Goal: Task Accomplishment & Management: Use online tool/utility

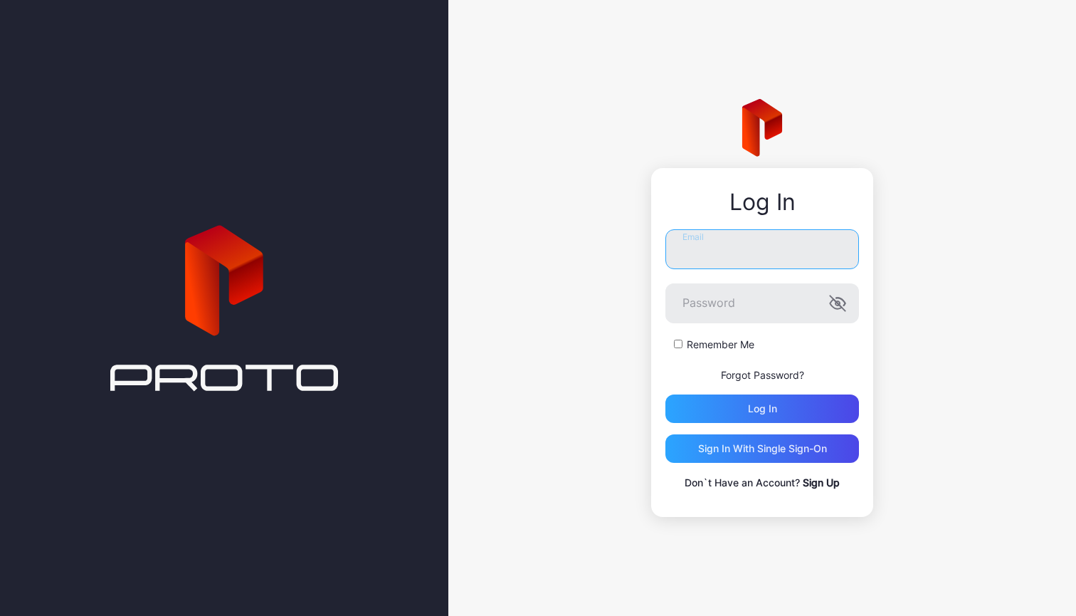
type input "**********"
click at [762, 408] on button "Log in" at bounding box center [762, 408] width 194 height 28
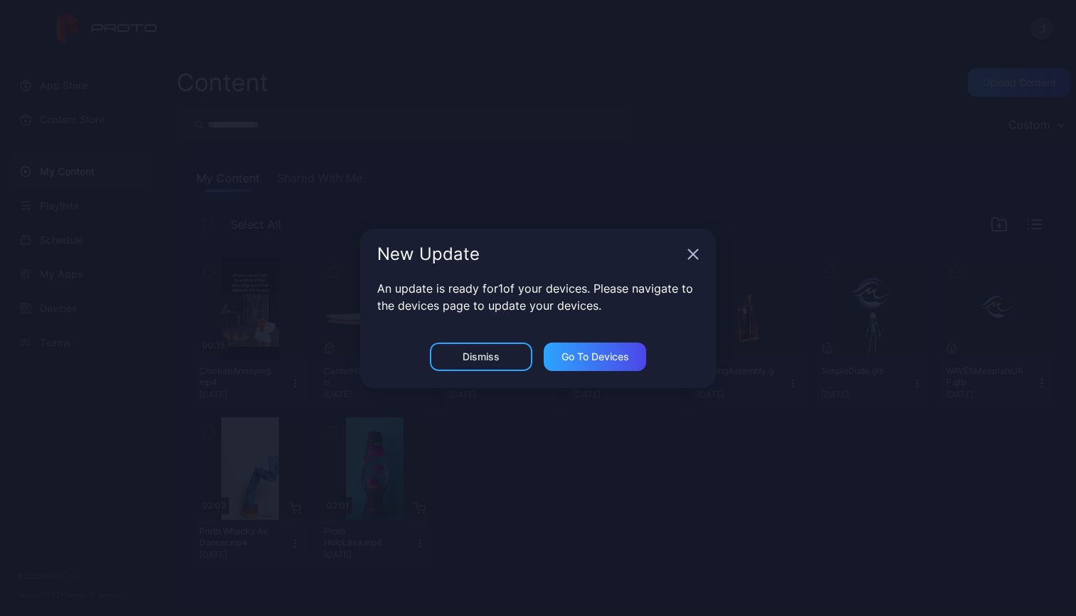
click at [687, 252] on icon "button" at bounding box center [692, 253] width 11 height 11
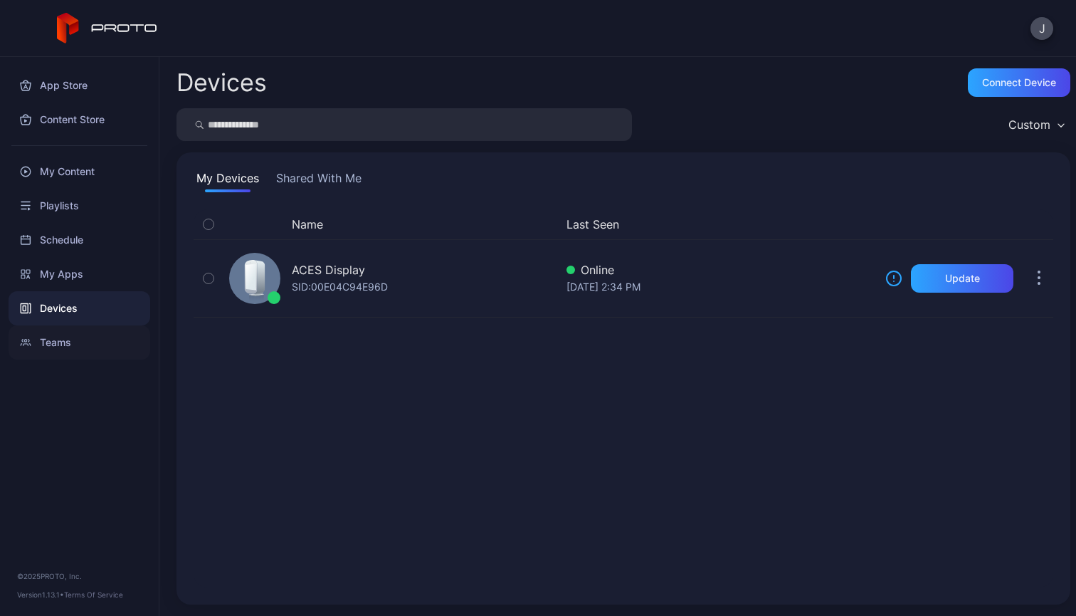
click at [56, 351] on div "Teams" at bounding box center [80, 342] width 142 height 34
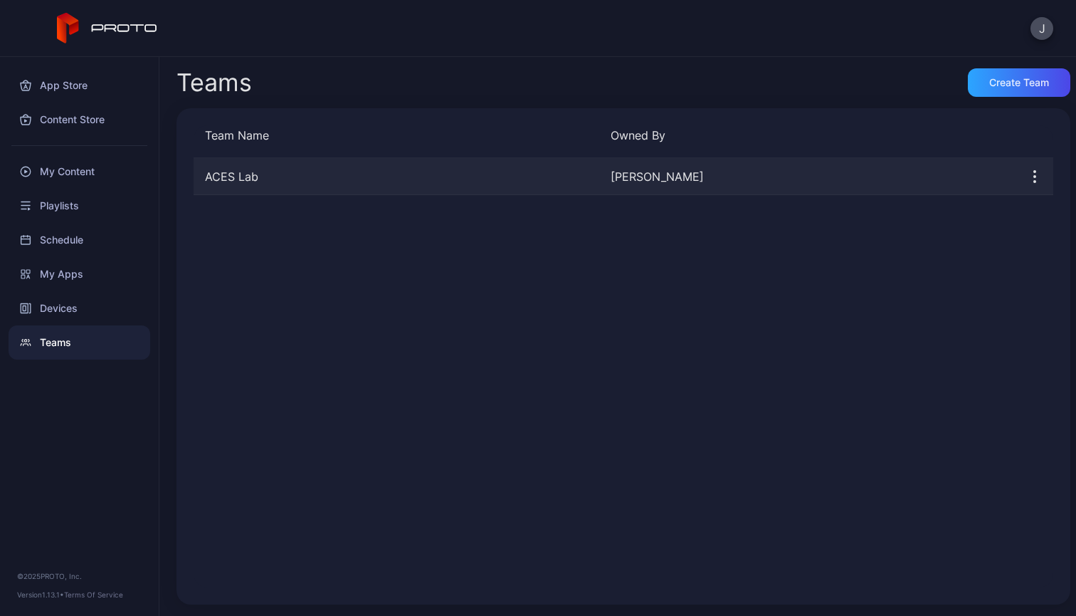
click at [614, 178] on div "[PERSON_NAME]" at bounding box center [808, 176] width 394 height 17
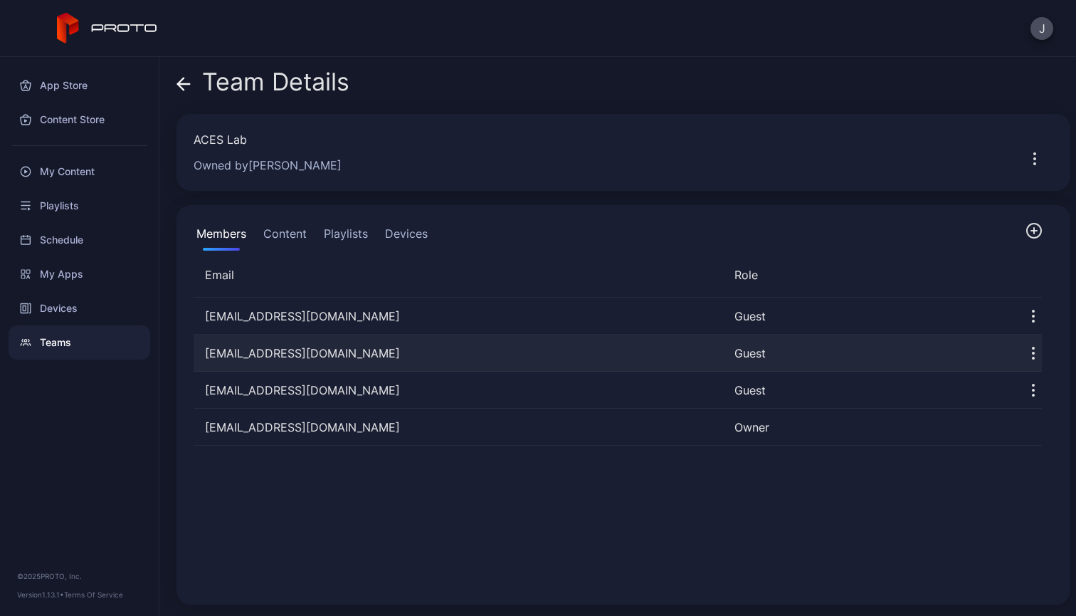
click at [1025, 354] on icon "button" at bounding box center [1033, 352] width 17 height 17
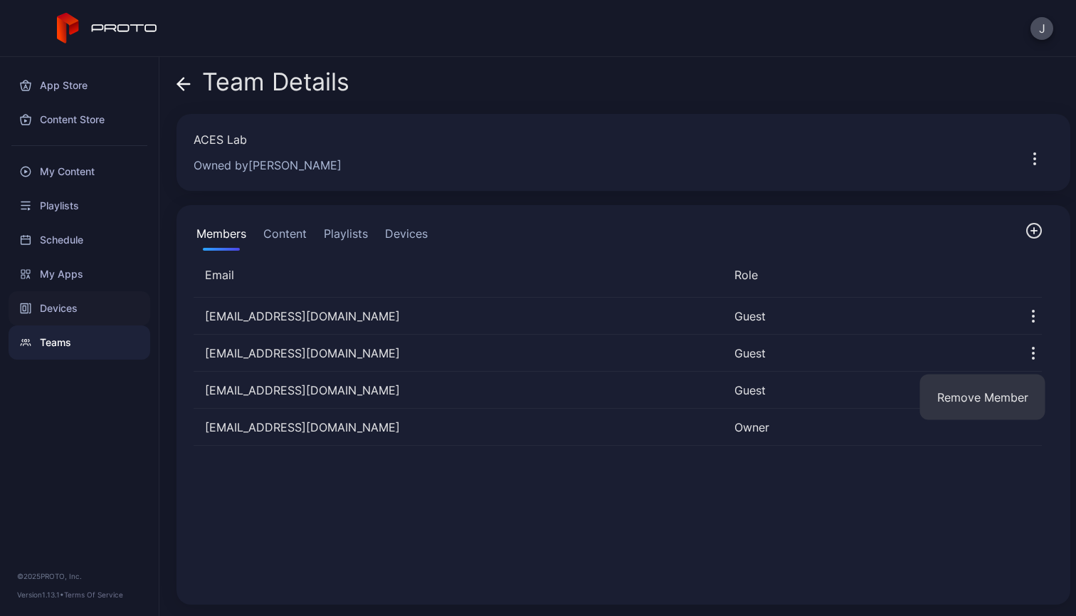
click at [100, 301] on div "Devices" at bounding box center [80, 308] width 142 height 34
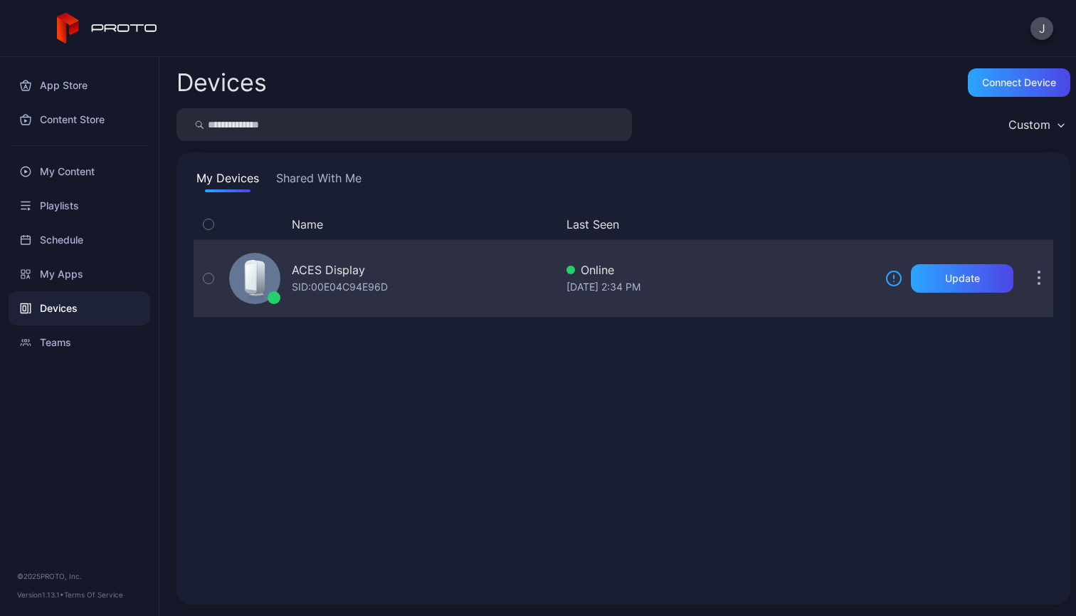
click at [1038, 278] on icon "button" at bounding box center [1039, 279] width 2 height 2
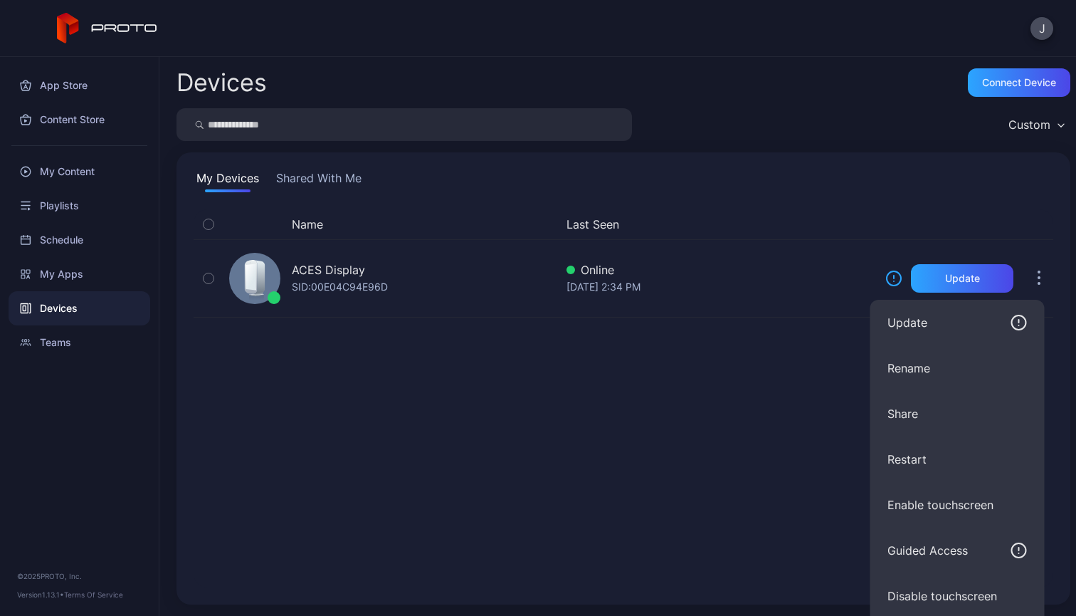
click at [709, 320] on div "Name Last Seen ACES Display SID: 00E04C94E96D Online [DATE] 2:34 PM Update" at bounding box center [624, 398] width 860 height 378
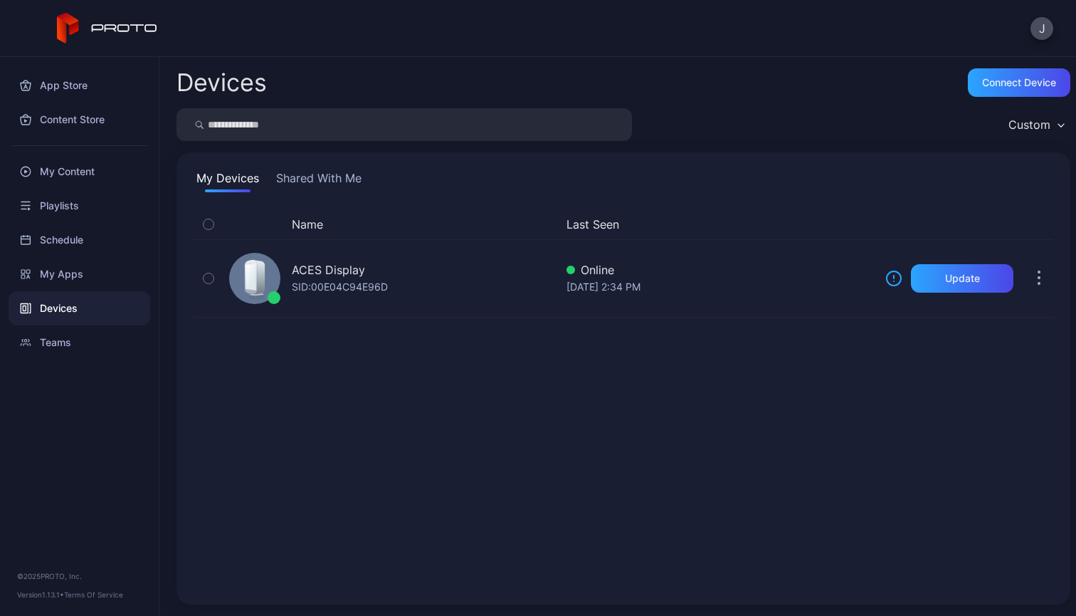
click at [336, 177] on button "Shared With Me" at bounding box center [318, 180] width 91 height 23
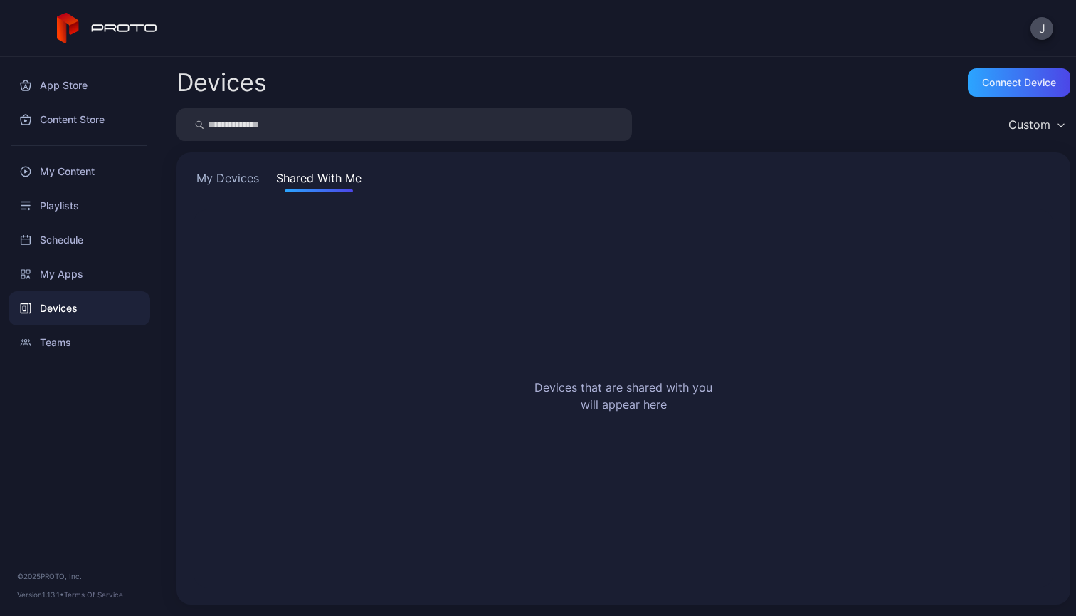
click at [230, 179] on button "My Devices" at bounding box center [228, 180] width 68 height 23
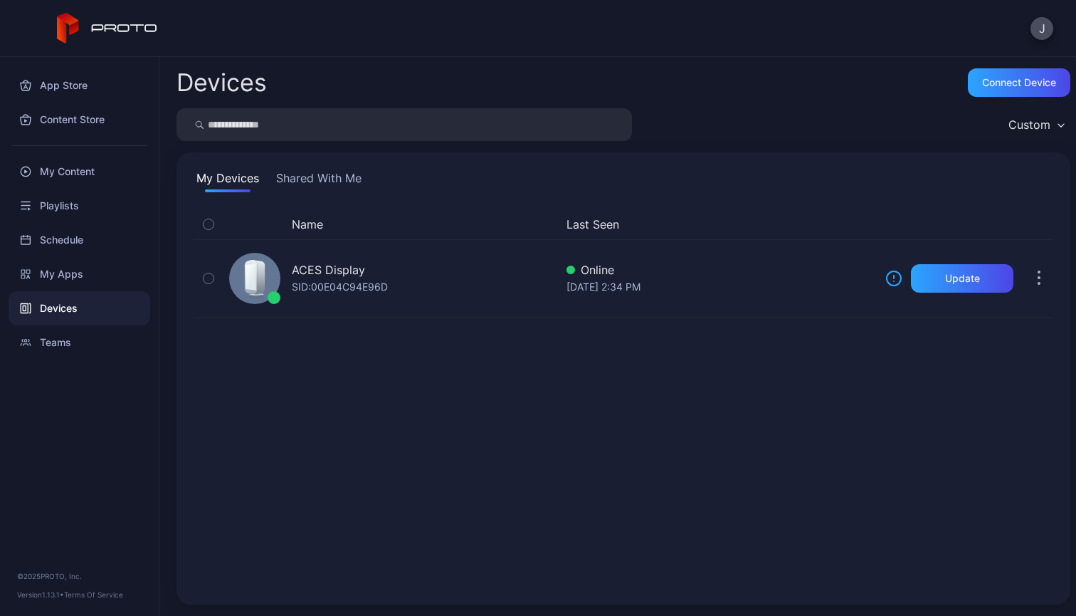
click at [1034, 127] on div "Custom" at bounding box center [1035, 124] width 69 height 21
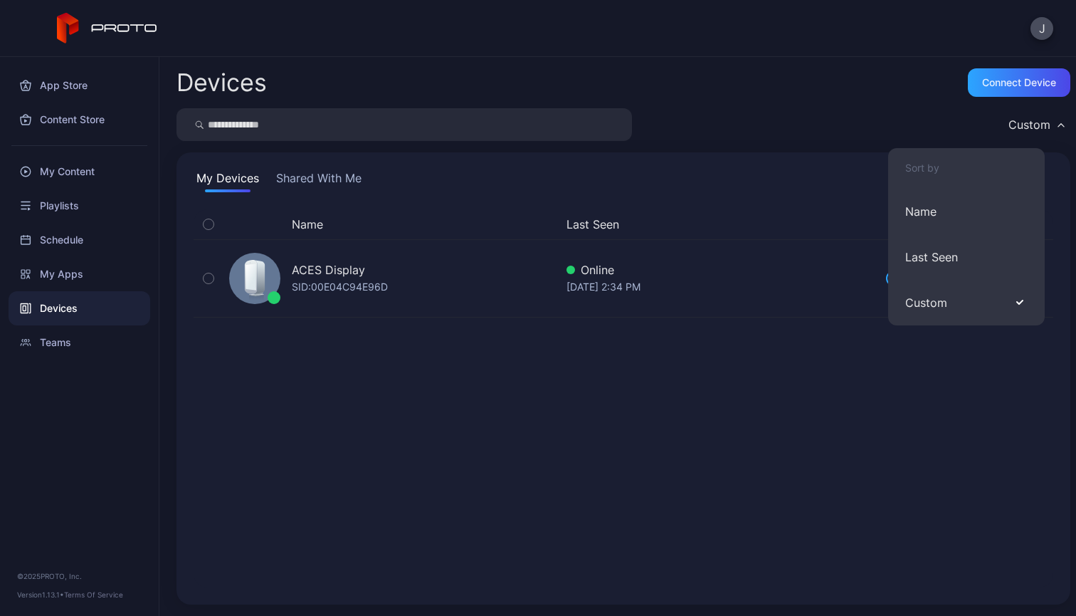
click at [603, 494] on div "Name Last Seen ACES Display SID: 00E04C94E96D Online [DATE] 2:34 PM Update" at bounding box center [624, 398] width 860 height 378
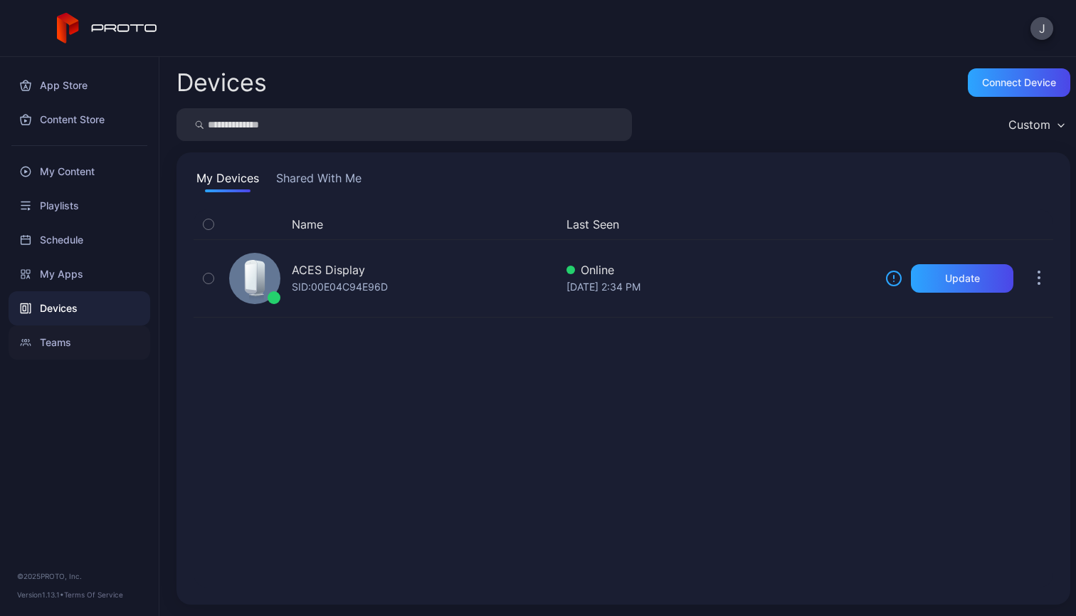
click at [58, 344] on div "Teams" at bounding box center [80, 342] width 142 height 34
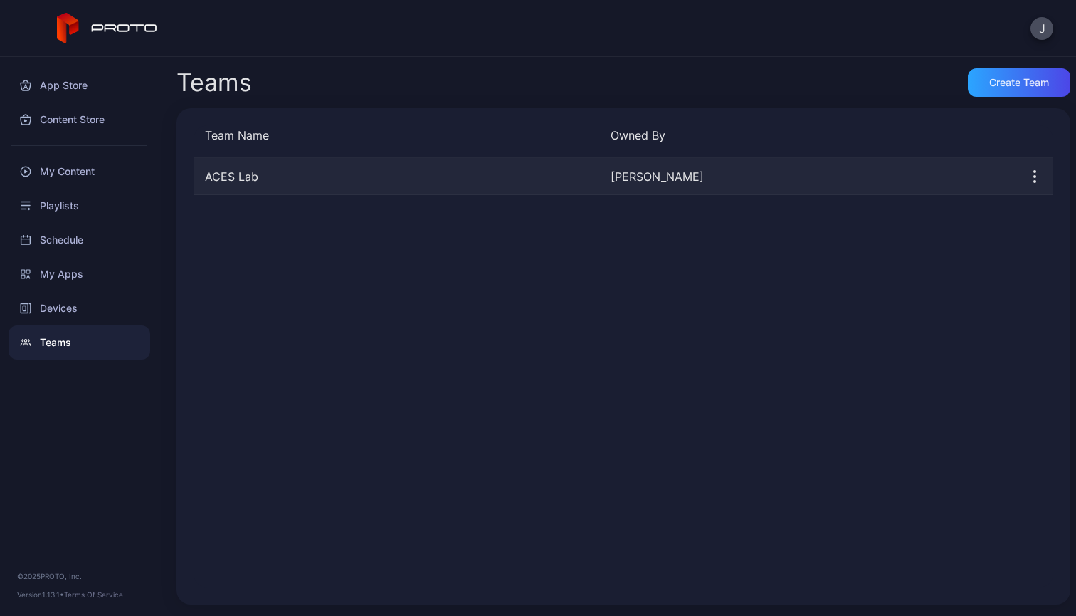
click at [256, 183] on div "ACES Lab" at bounding box center [397, 176] width 406 height 17
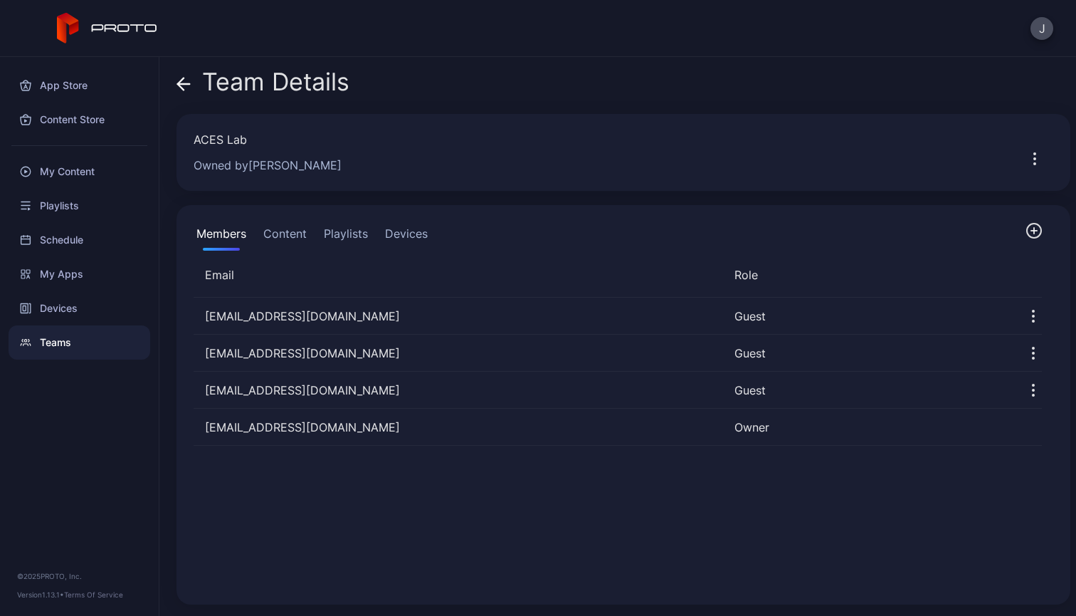
click at [417, 239] on button "Devices" at bounding box center [406, 236] width 48 height 28
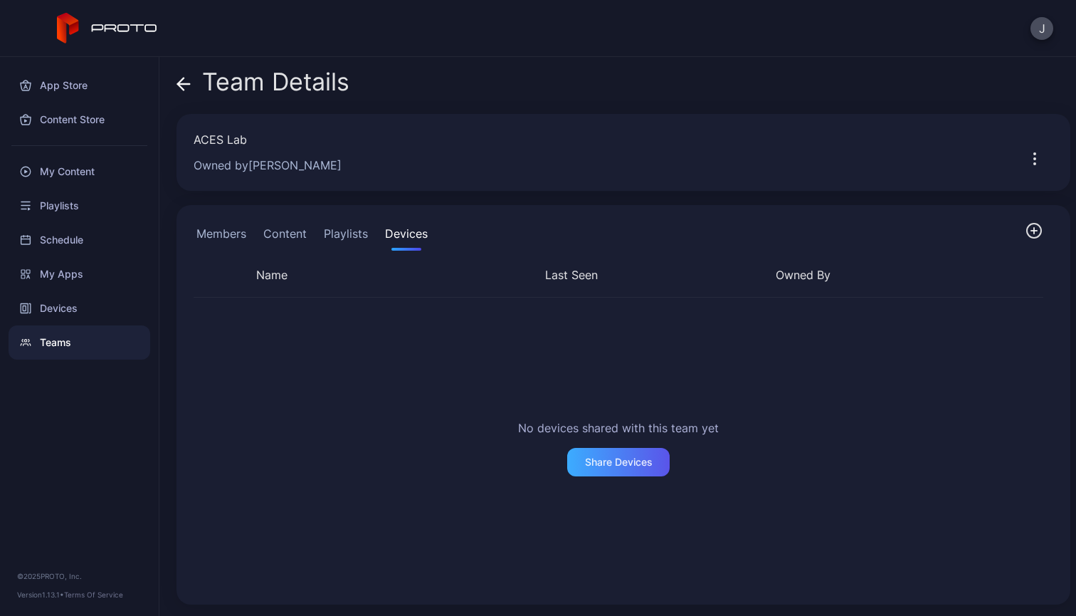
click at [606, 468] on div "Share Devices" at bounding box center [618, 462] width 102 height 28
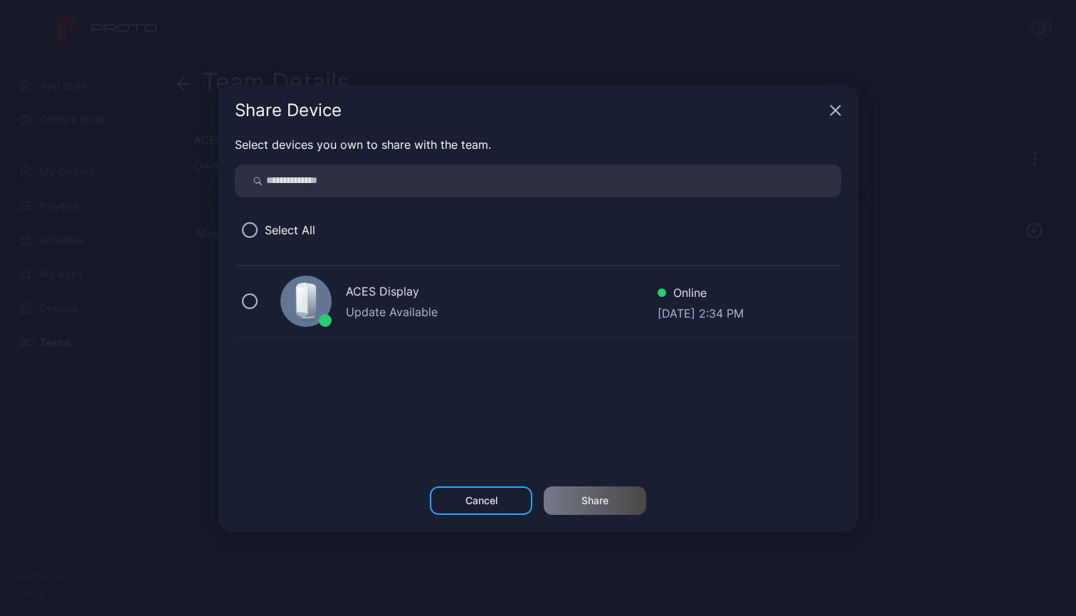
click at [251, 291] on div "ACES Display Update Available Online [DATE] 2:34 PM" at bounding box center [546, 301] width 623 height 71
click at [590, 502] on div "Share" at bounding box center [594, 500] width 27 height 11
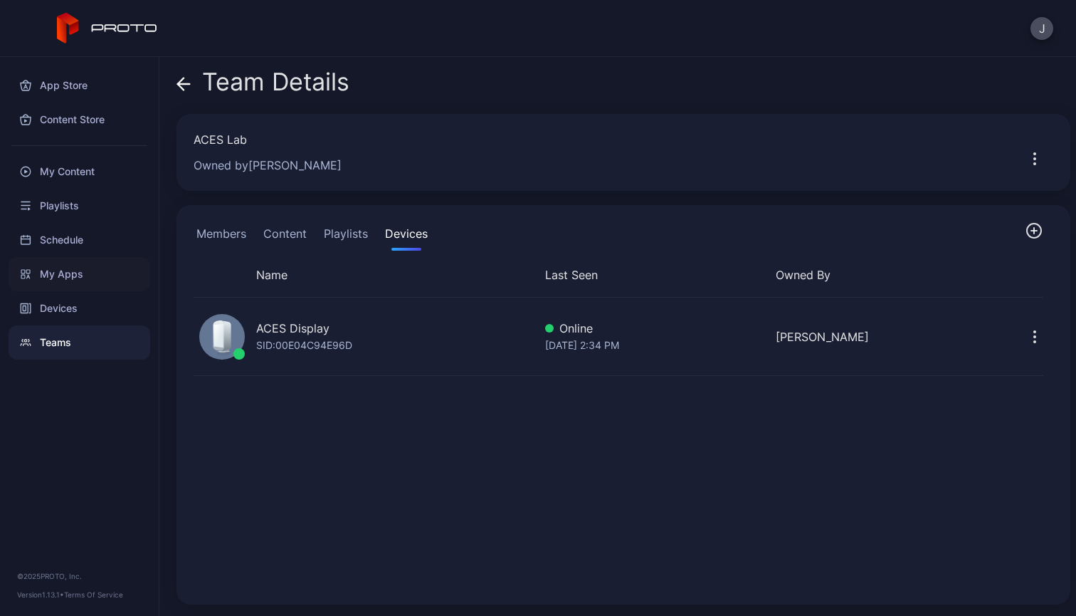
click at [68, 280] on div "My Apps" at bounding box center [80, 274] width 142 height 34
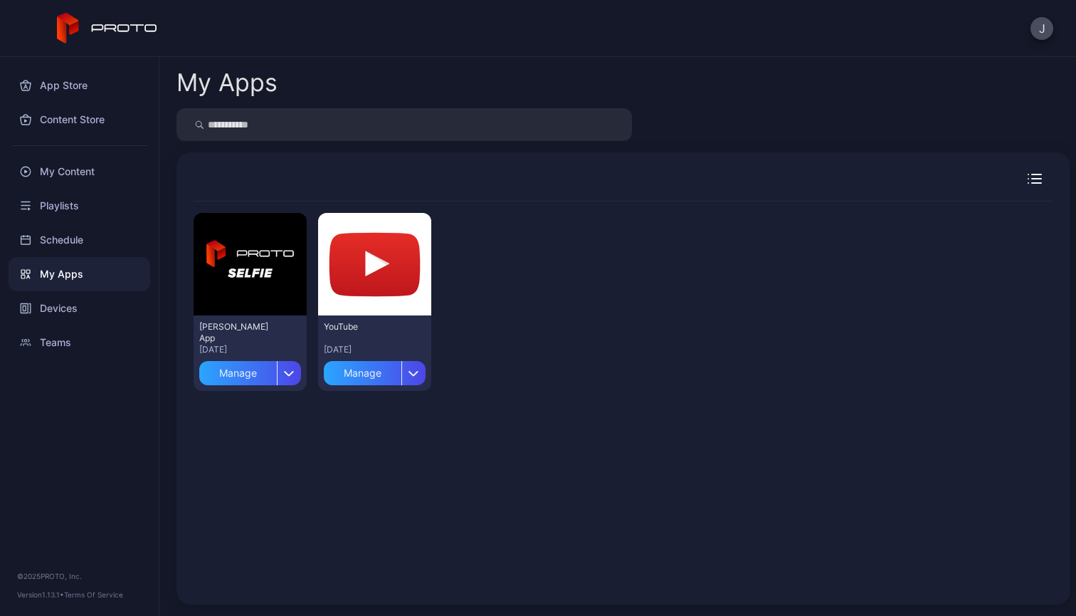
click at [1008, 181] on div at bounding box center [1004, 179] width 97 height 10
click at [73, 129] on div "Content Store" at bounding box center [80, 119] width 142 height 34
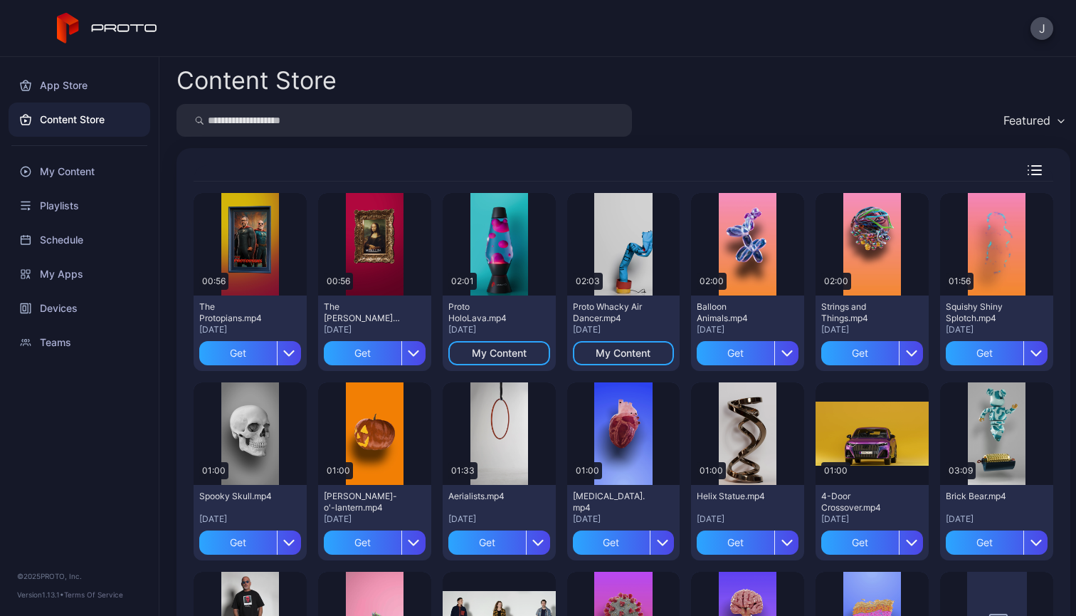
click at [300, 115] on input "search" at bounding box center [403, 120] width 455 height 33
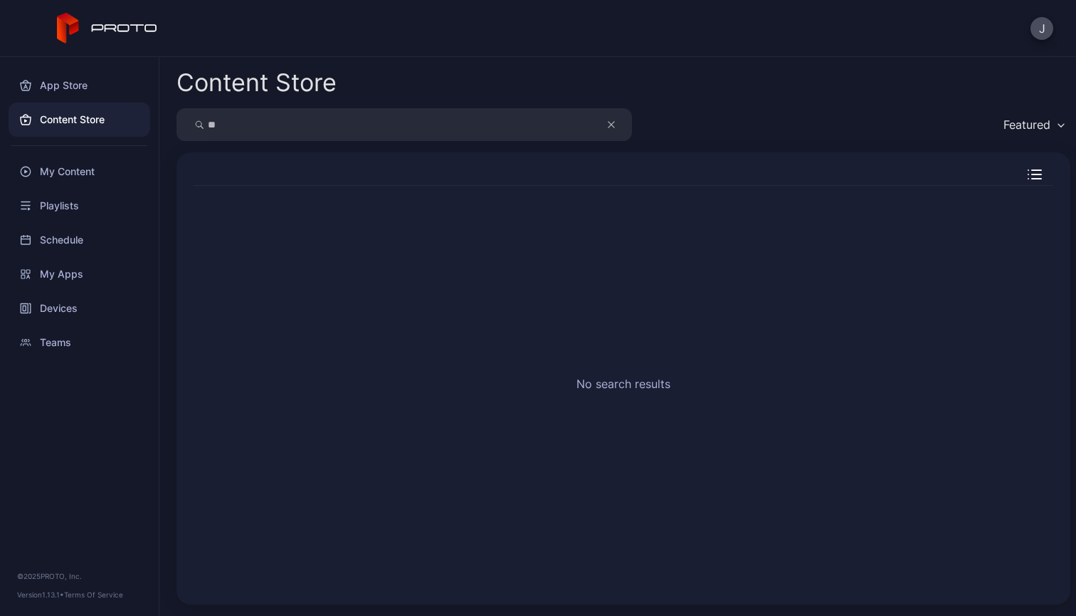
type input "*"
click at [72, 121] on div "Content Store" at bounding box center [80, 119] width 142 height 34
click at [83, 85] on div "App Store" at bounding box center [80, 85] width 142 height 34
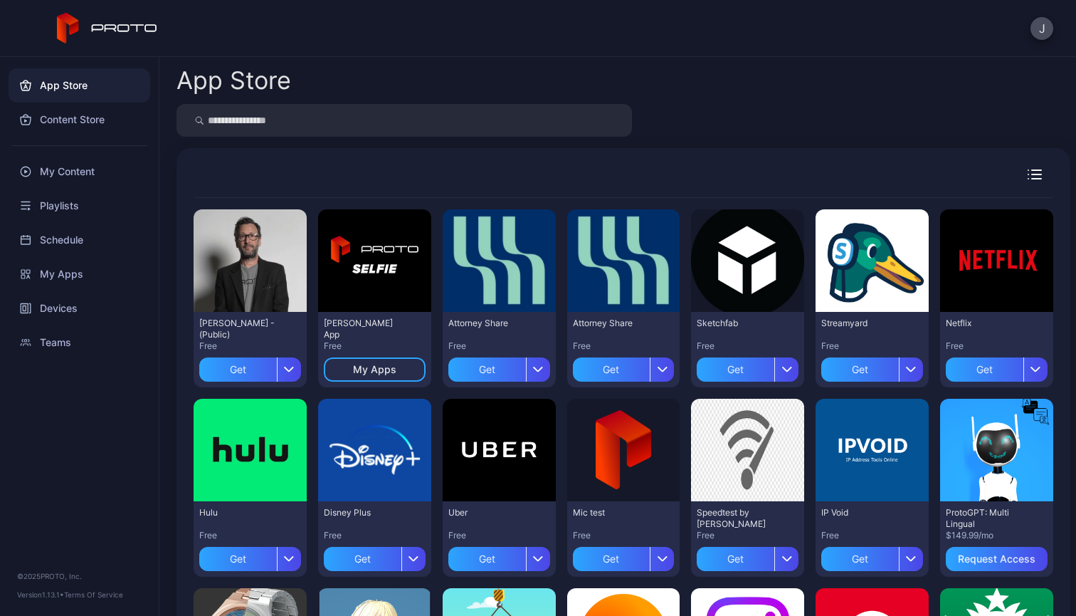
click at [397, 124] on input "search" at bounding box center [403, 120] width 455 height 33
type input "****"
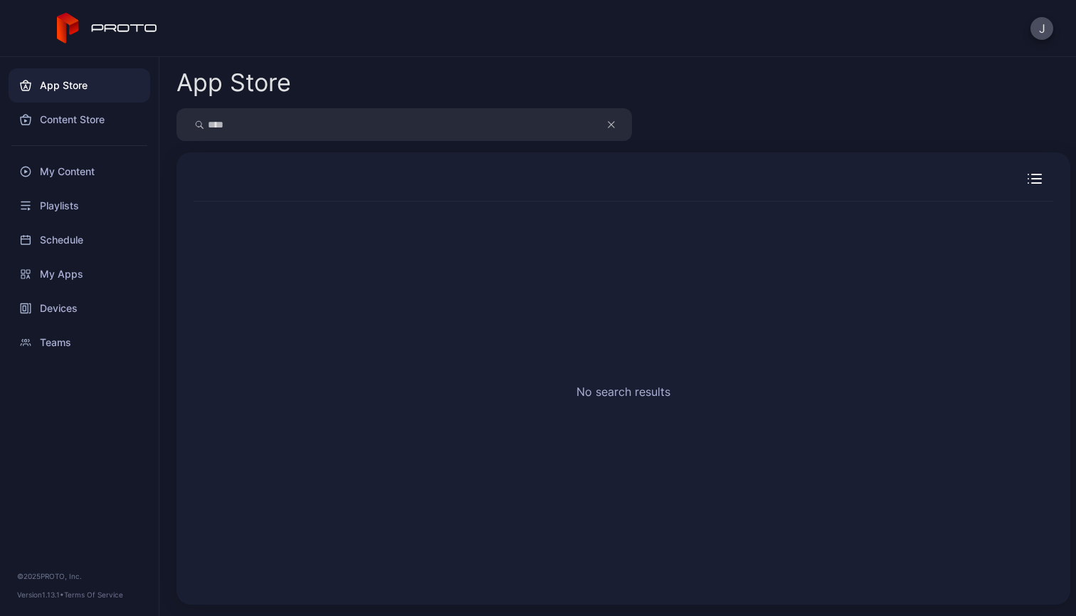
click at [605, 129] on button "button" at bounding box center [618, 124] width 27 height 33
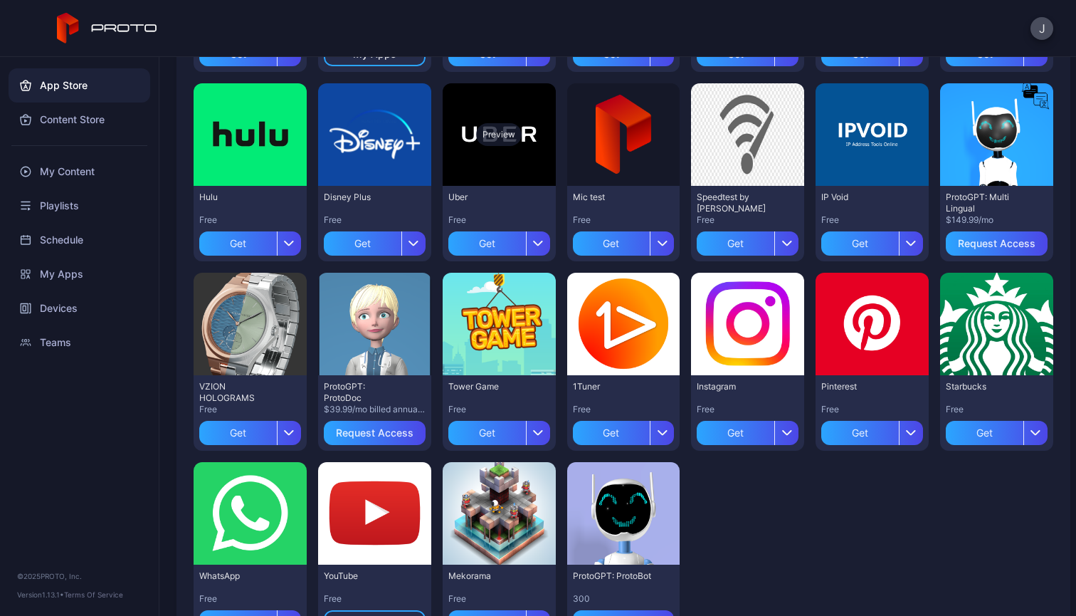
scroll to position [325, 0]
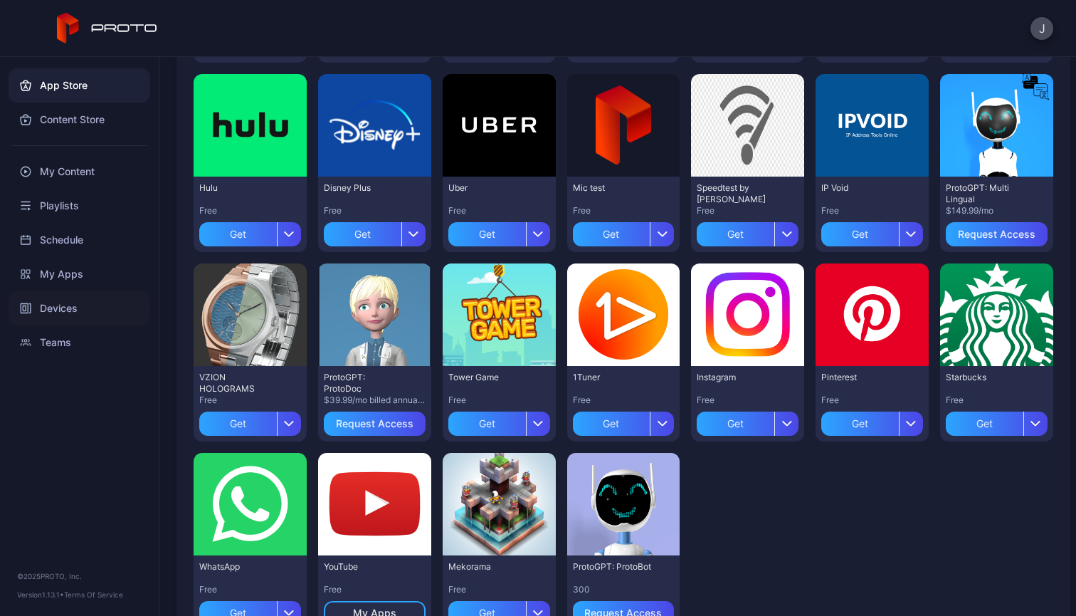
click at [137, 300] on div "Devices" at bounding box center [80, 308] width 142 height 34
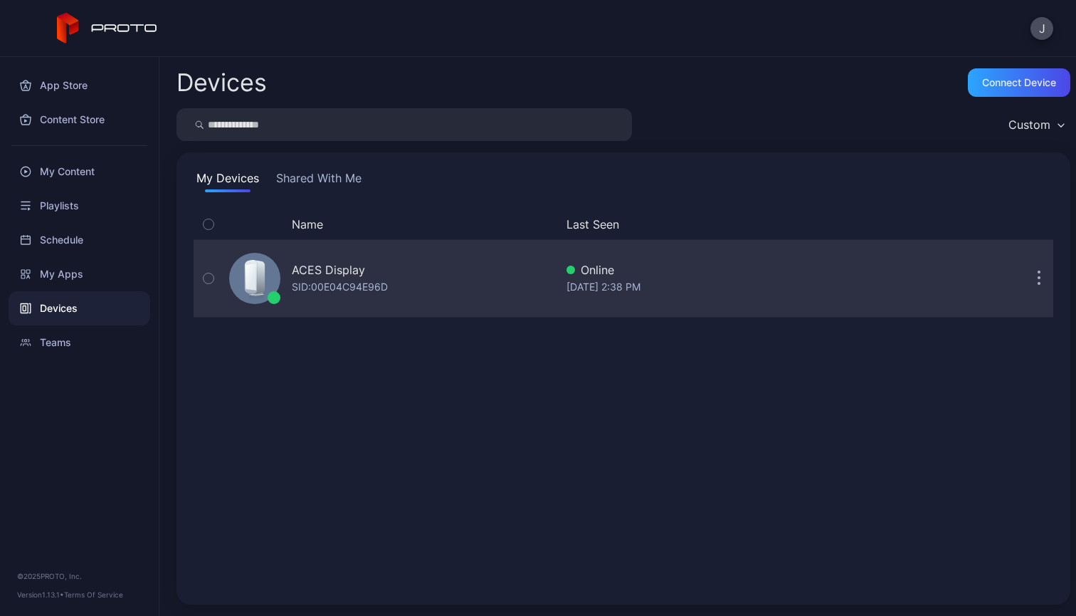
click at [336, 281] on div "SID: 00E04C94E96D" at bounding box center [340, 286] width 96 height 17
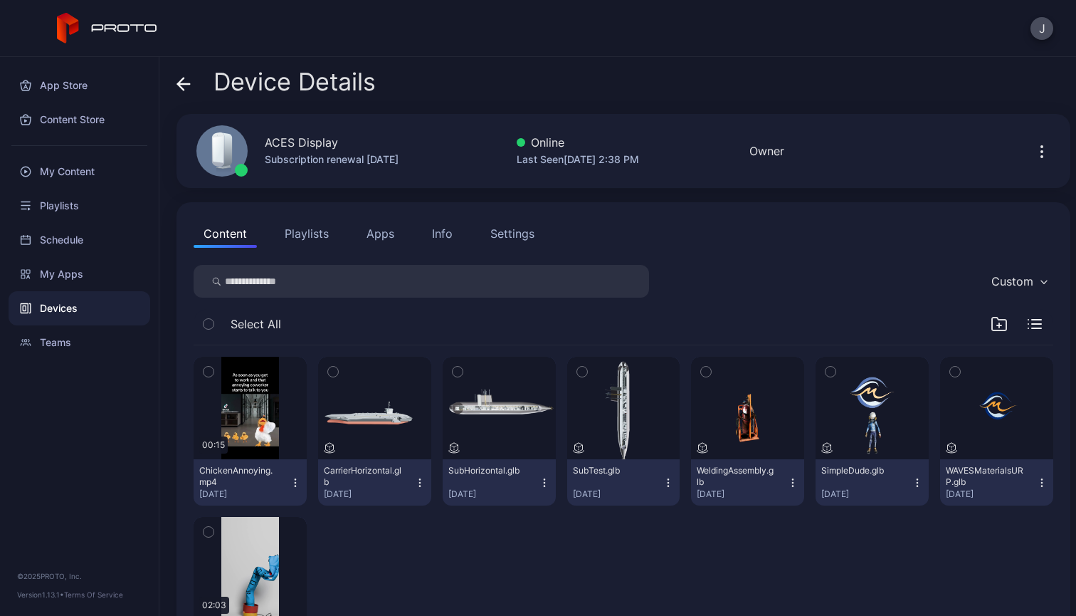
click at [1033, 148] on icon "button" at bounding box center [1041, 151] width 17 height 17
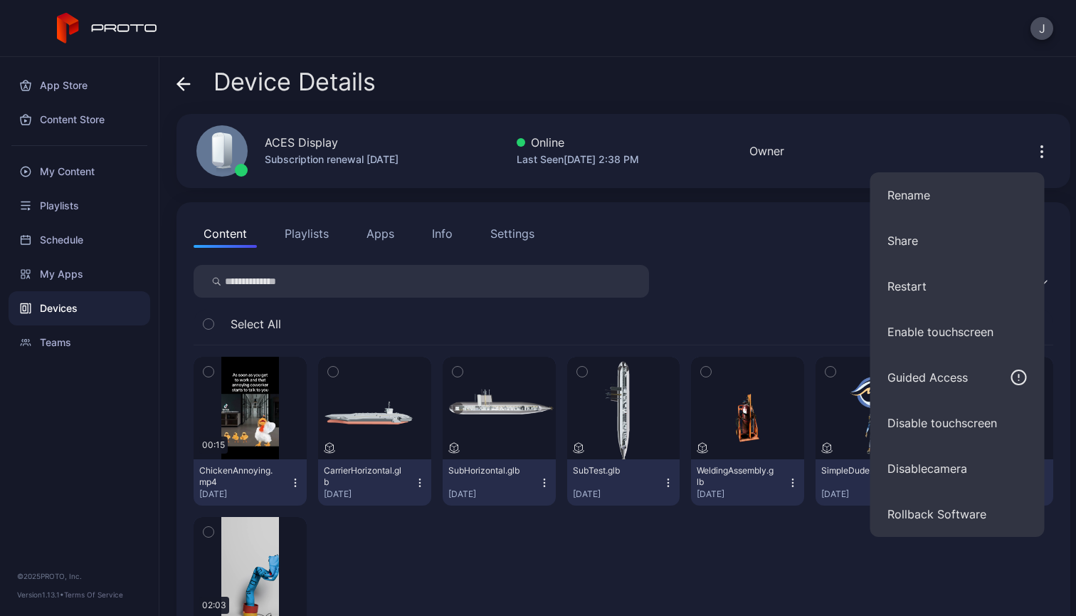
click at [876, 94] on div "Device Details" at bounding box center [623, 85] width 894 height 34
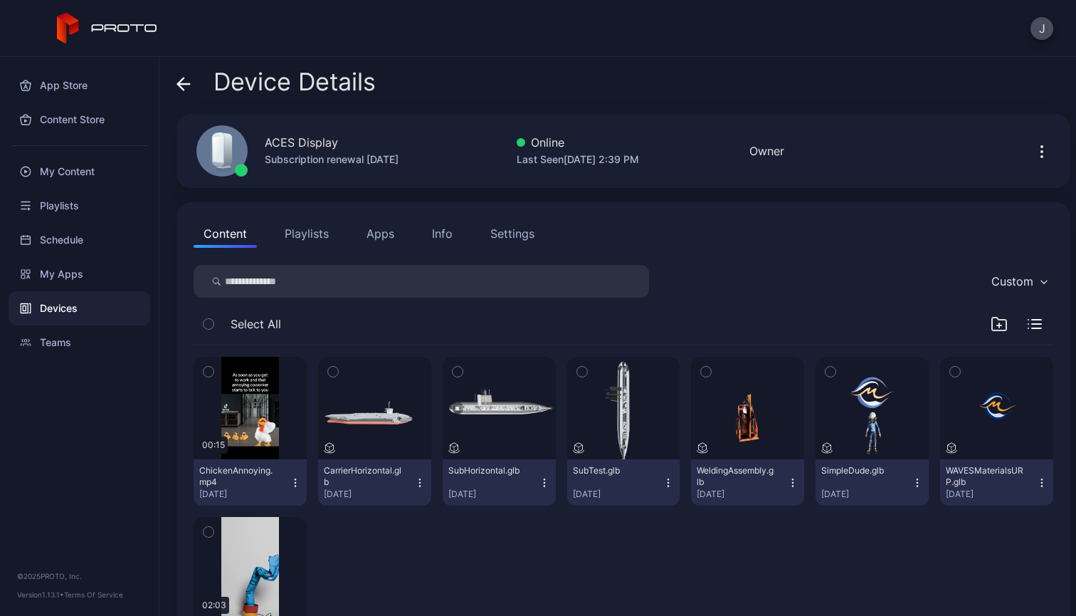
click at [433, 594] on div "00:15 ChickenAnnoying.mp4 [DATE] CarrierHorizontal.glb [DATE] SubHorizontal.glb…" at bounding box center [624, 511] width 860 height 332
click at [458, 548] on div "00:15 ChickenAnnoying.mp4 [DATE] CarrierHorizontal.glb [DATE] SubHorizontal.glb…" at bounding box center [624, 511] width 860 height 332
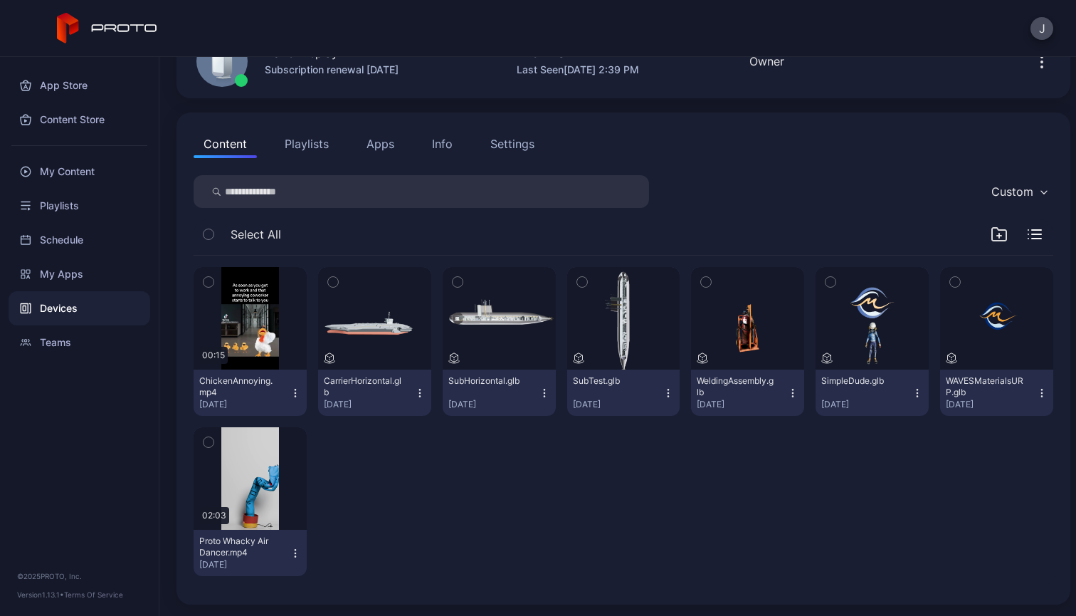
scroll to position [90, 0]
click at [233, 194] on input "search" at bounding box center [421, 191] width 455 height 33
click at [65, 166] on div "My Content" at bounding box center [80, 171] width 142 height 34
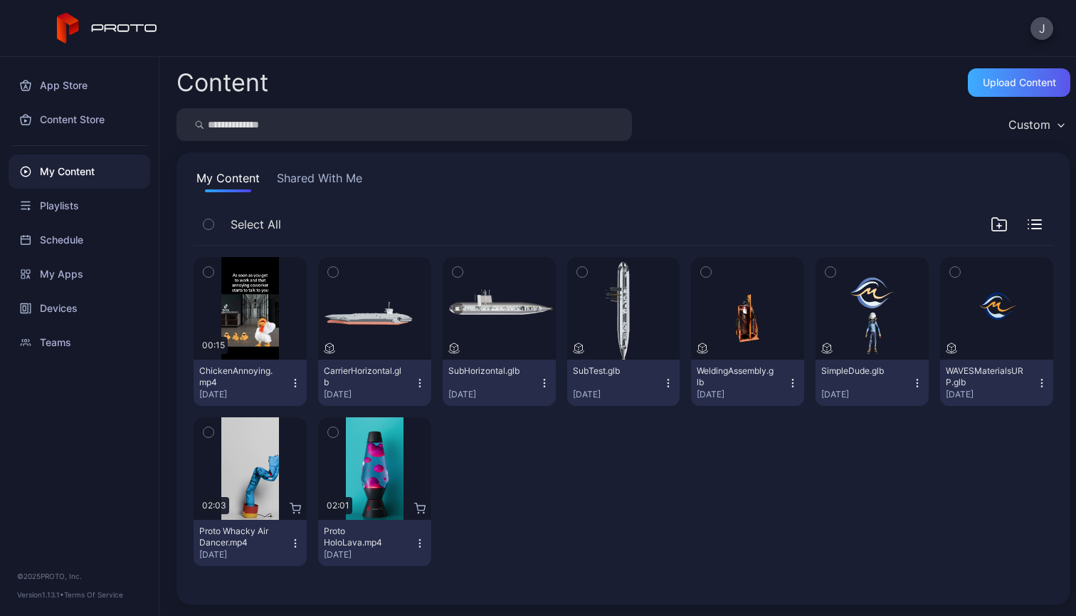
click at [1033, 83] on div "Upload Content" at bounding box center [1019, 82] width 73 height 11
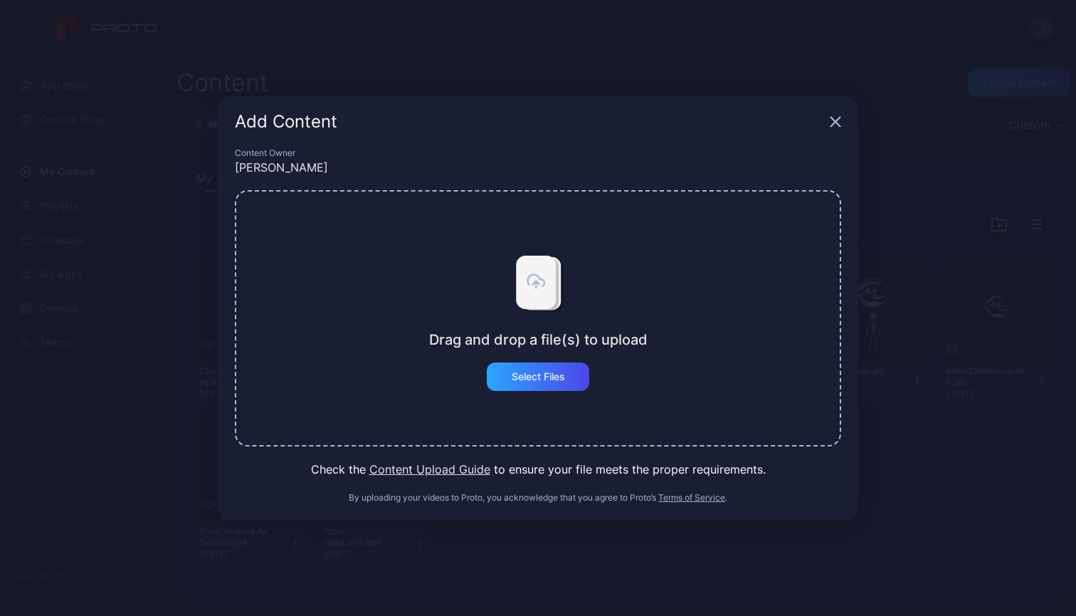
click at [426, 462] on button "Content Upload Guide" at bounding box center [429, 468] width 121 height 17
click at [835, 124] on icon "button" at bounding box center [835, 121] width 11 height 11
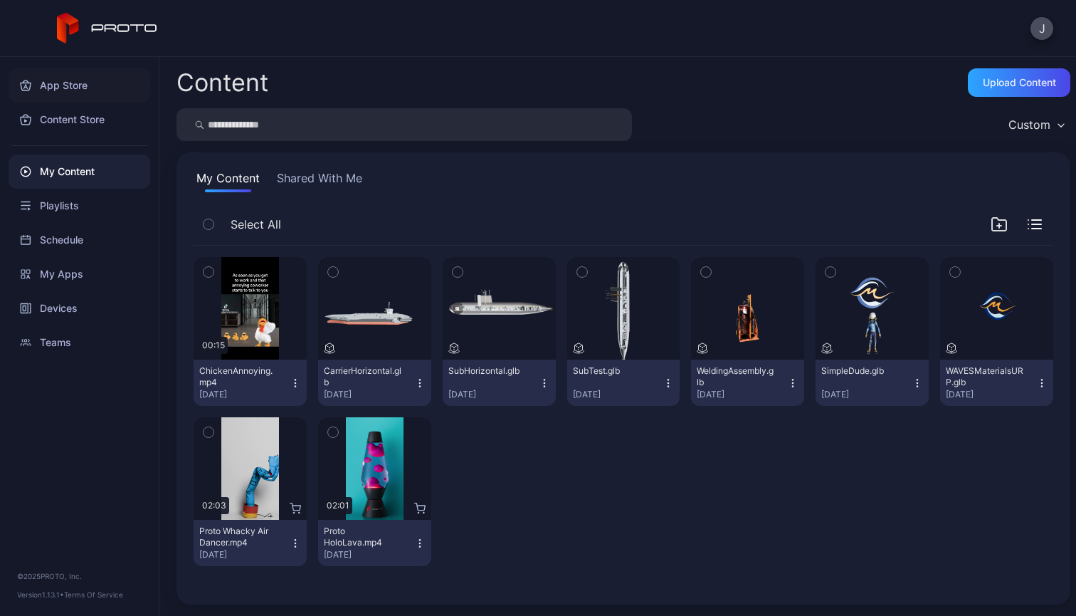
click at [66, 95] on div "App Store" at bounding box center [80, 85] width 142 height 34
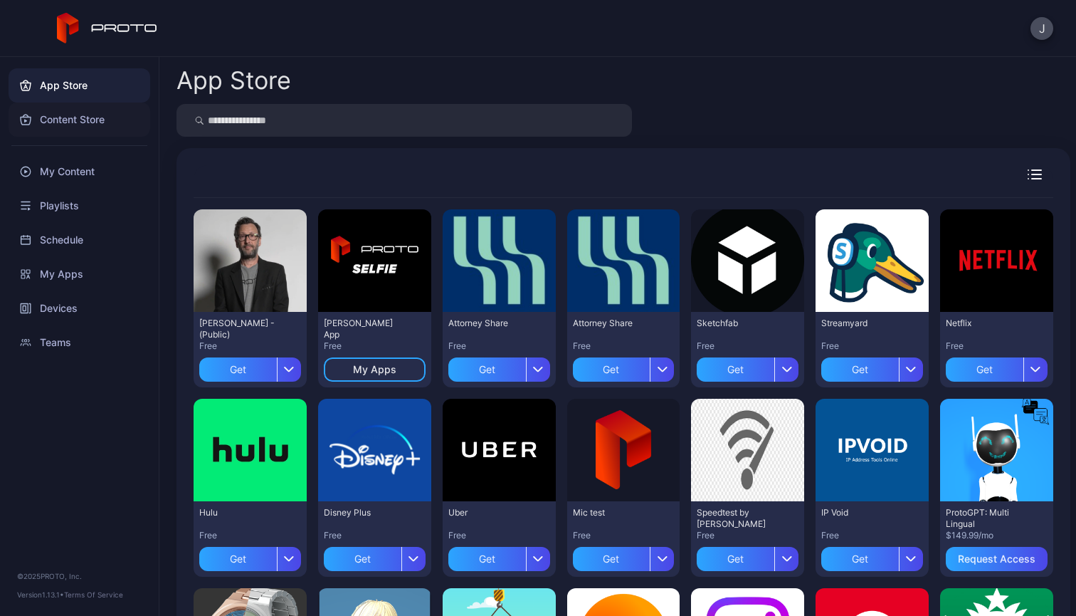
click at [73, 126] on div "Content Store" at bounding box center [80, 119] width 142 height 34
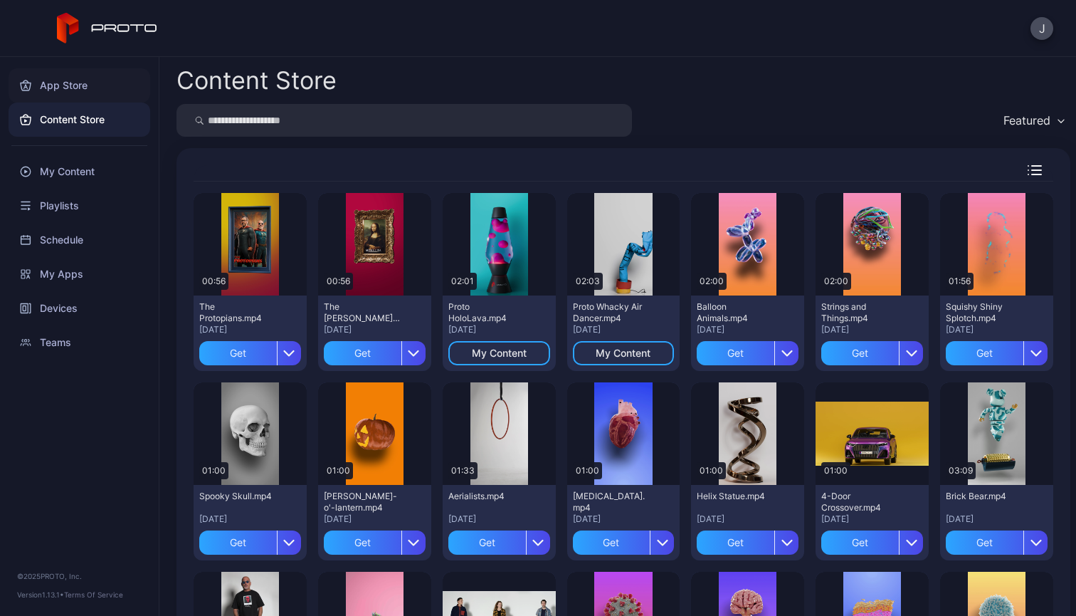
click at [75, 84] on div "App Store" at bounding box center [80, 85] width 142 height 34
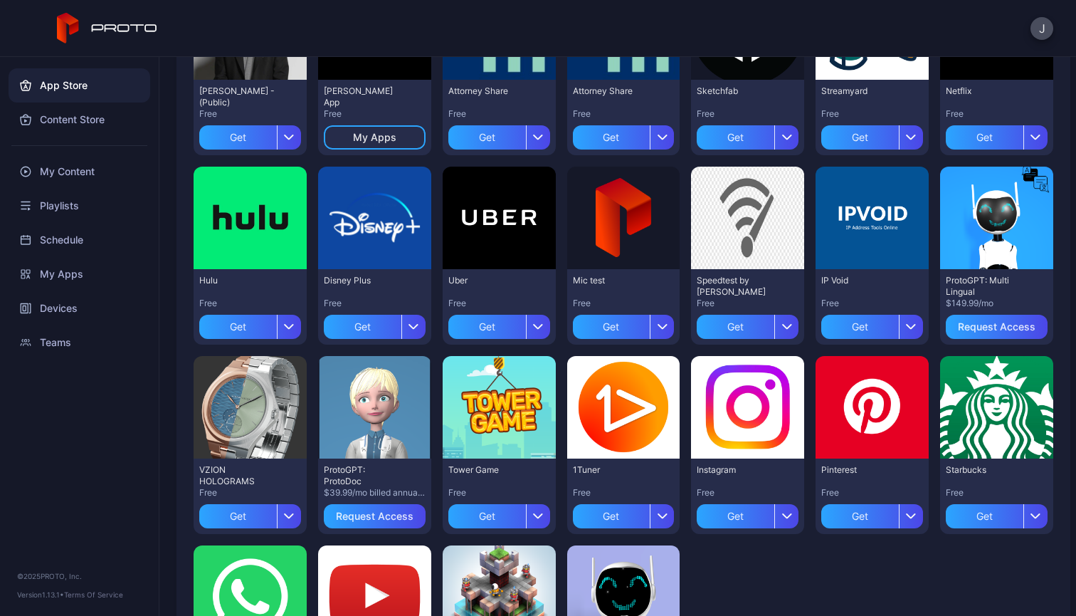
scroll to position [235, 0]
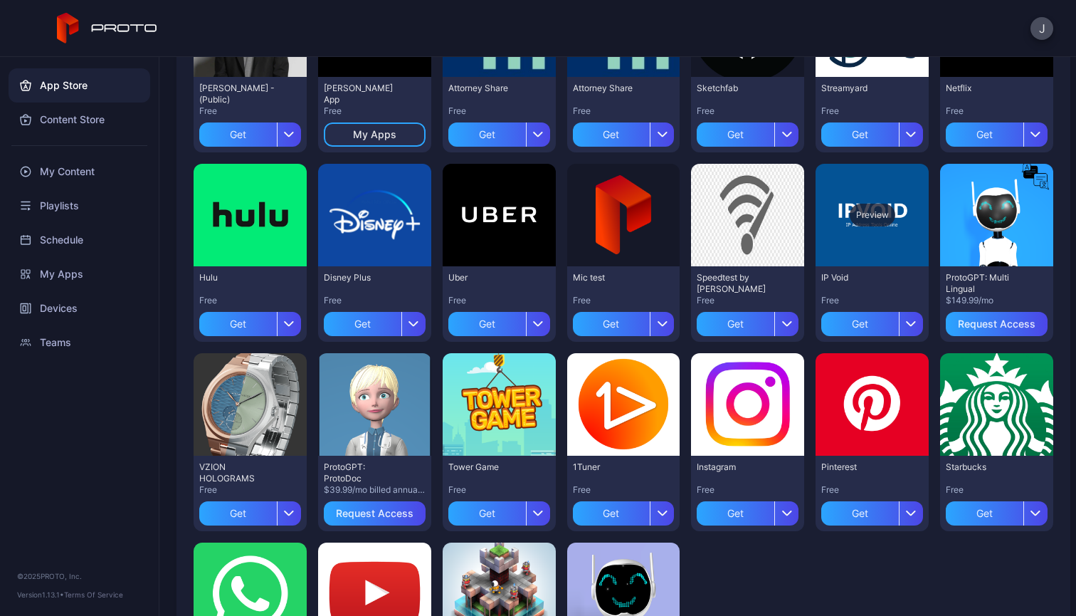
click at [873, 230] on div "Preview" at bounding box center [872, 215] width 113 height 102
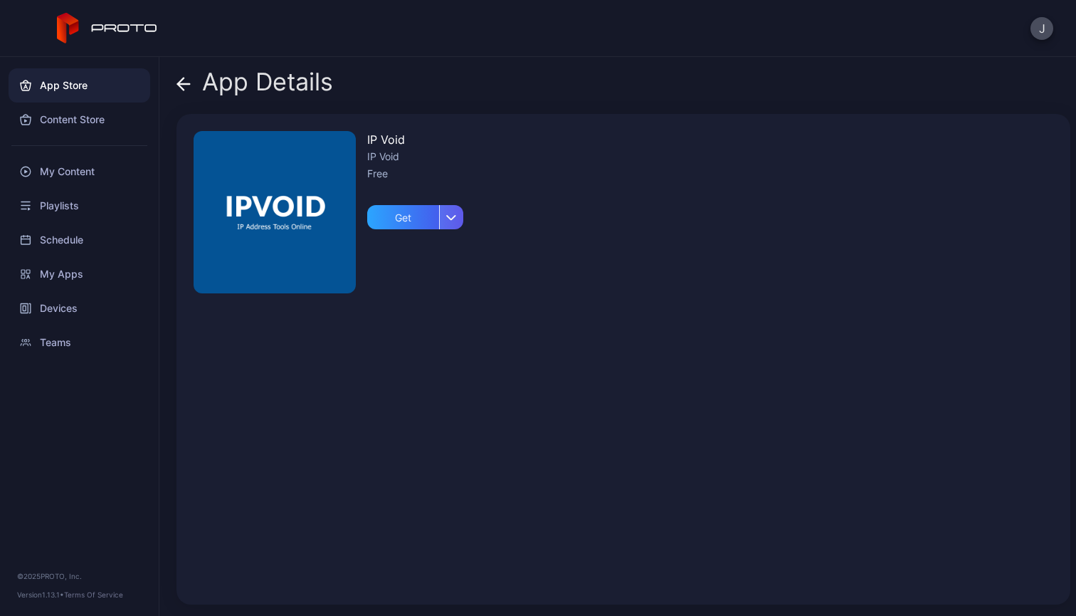
click at [452, 214] on div "button" at bounding box center [451, 217] width 24 height 24
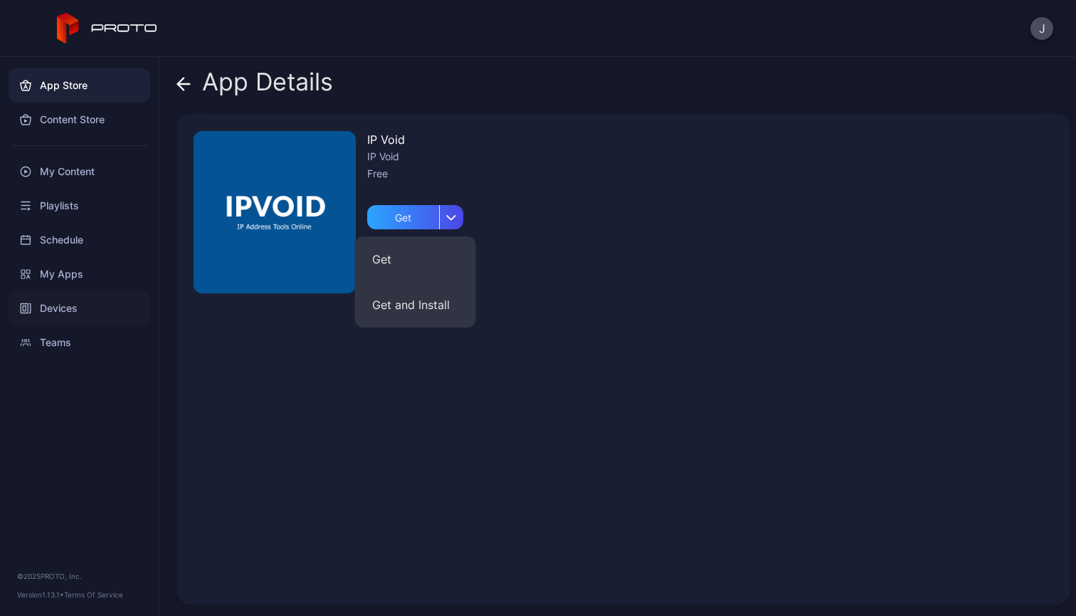
click at [93, 292] on div "Devices" at bounding box center [80, 308] width 142 height 34
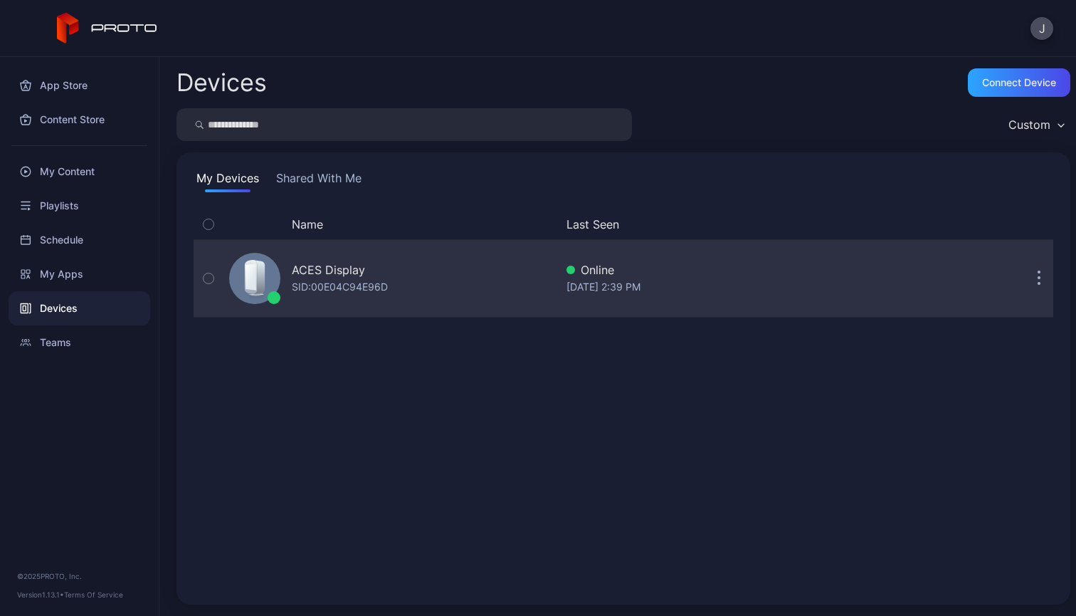
click at [331, 270] on div "ACES Display" at bounding box center [328, 269] width 73 height 17
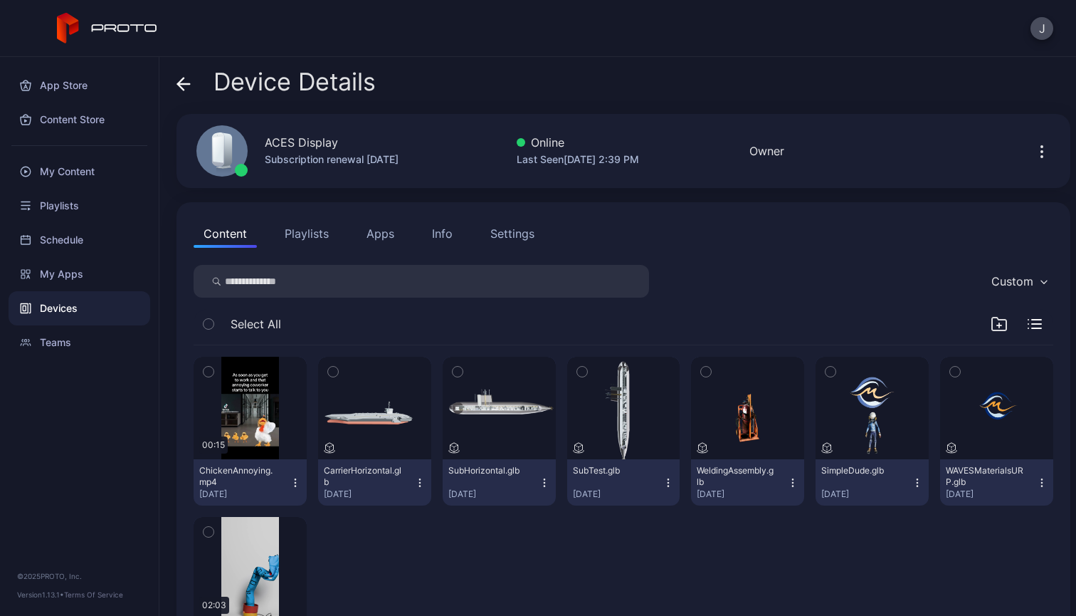
click at [357, 281] on input "search" at bounding box center [421, 281] width 455 height 33
click at [325, 142] on div "ACES Display" at bounding box center [301, 142] width 73 height 17
click at [1033, 150] on icon "button" at bounding box center [1041, 151] width 17 height 17
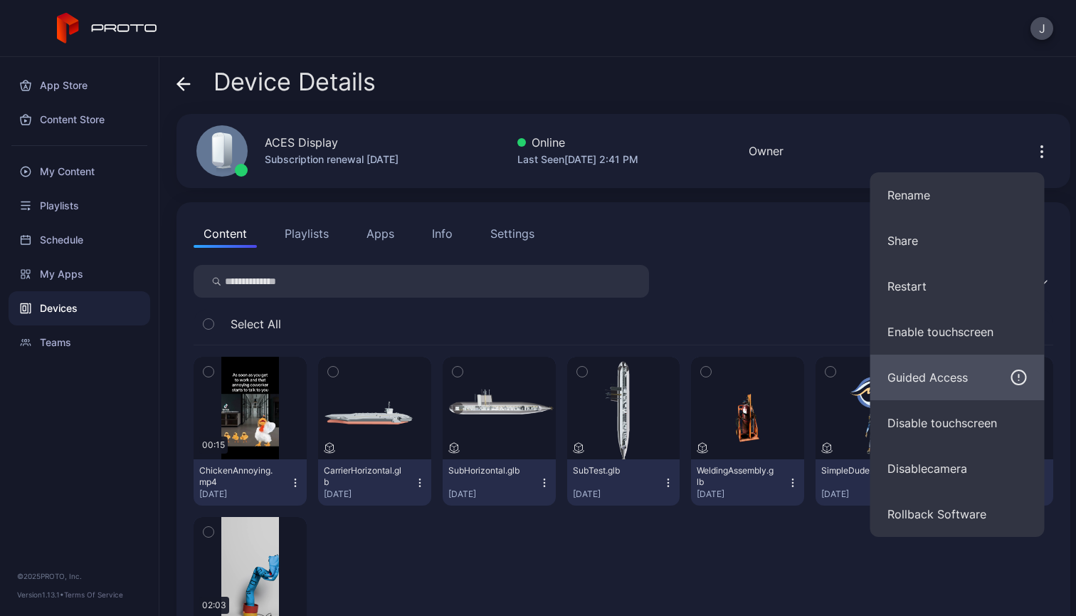
click at [949, 384] on div "Guided Access" at bounding box center [927, 377] width 80 height 17
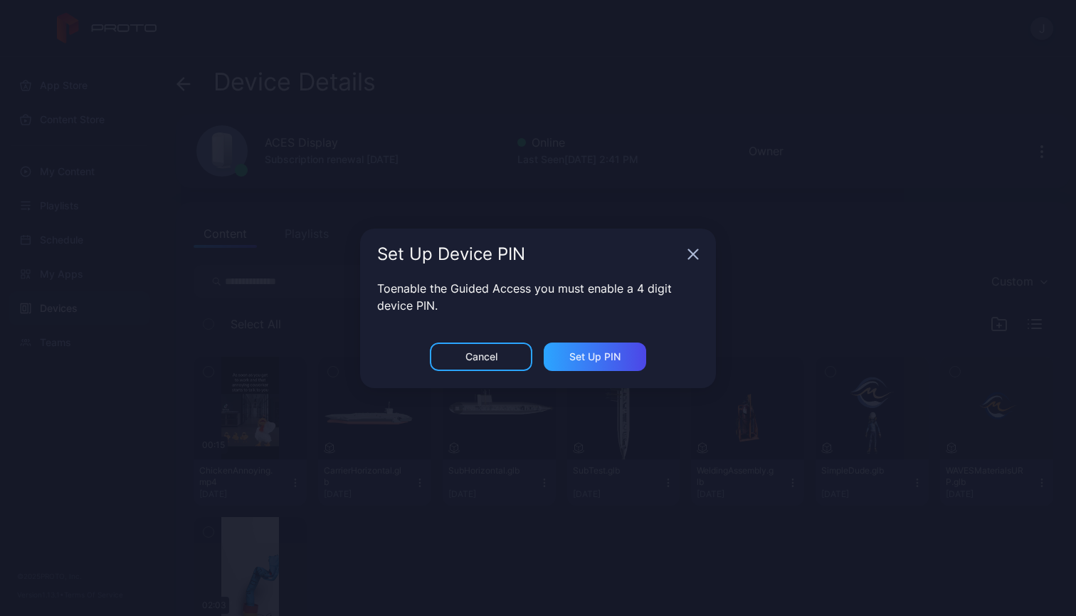
click at [487, 357] on div "Cancel" at bounding box center [481, 356] width 32 height 11
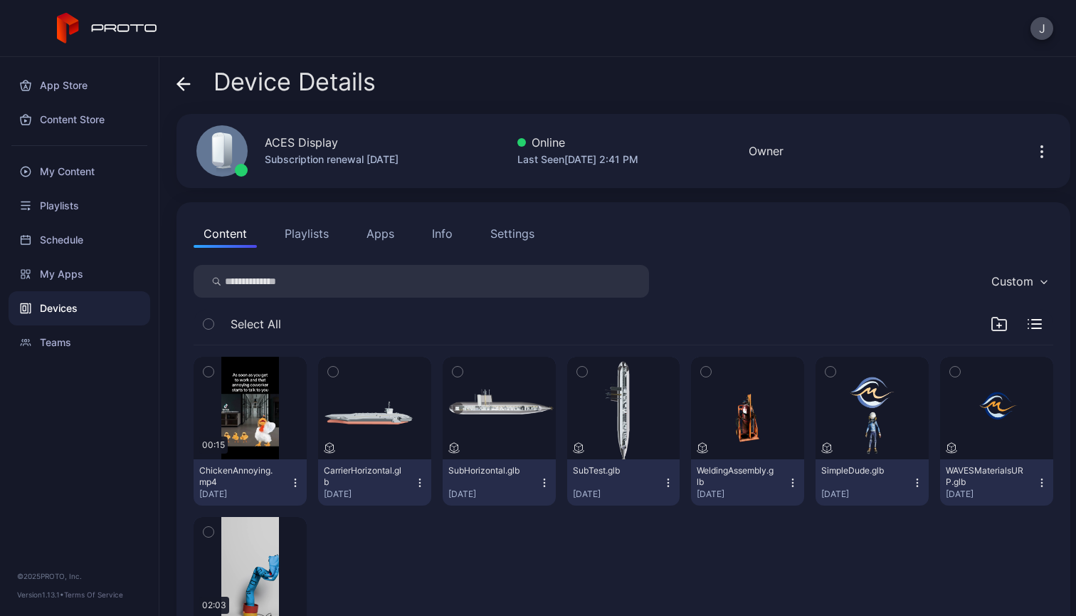
click at [525, 227] on div "Settings" at bounding box center [512, 233] width 44 height 17
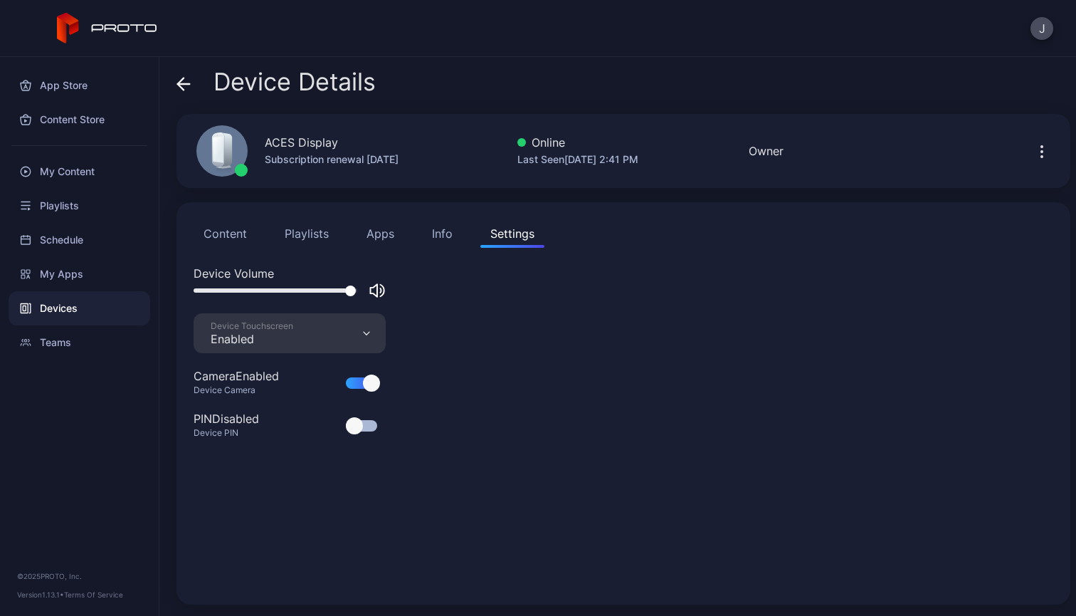
click at [232, 236] on button "Content" at bounding box center [225, 233] width 63 height 28
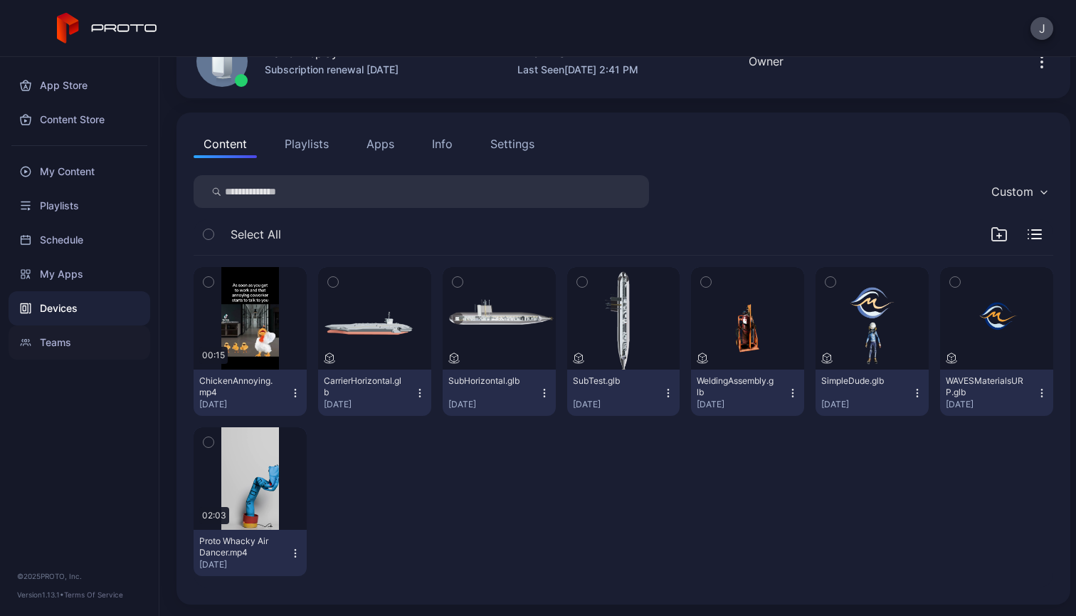
scroll to position [90, 0]
click at [56, 277] on div "My Apps" at bounding box center [80, 274] width 142 height 34
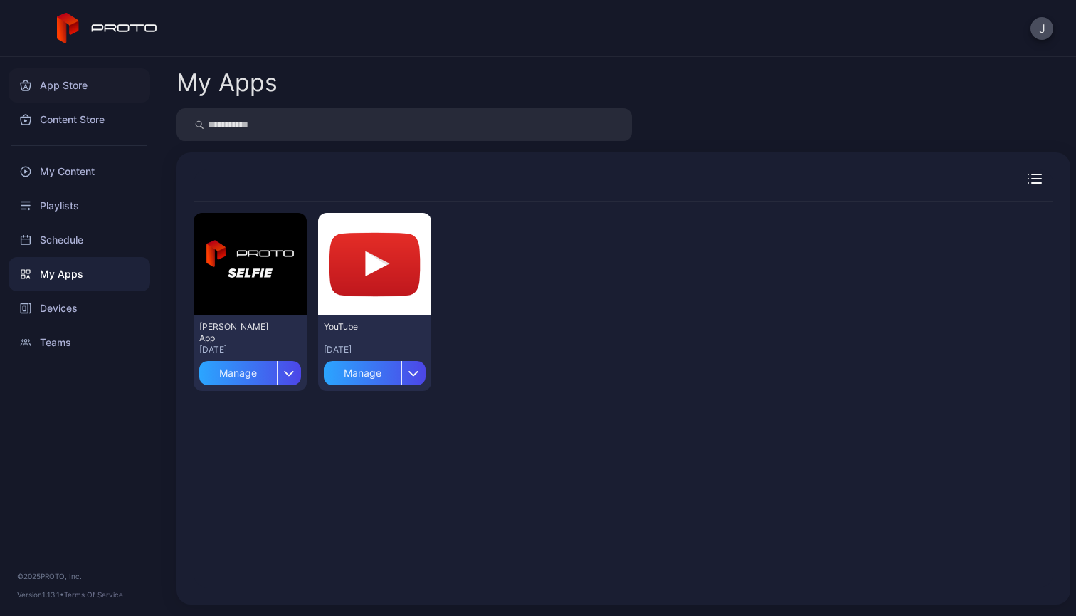
click at [75, 85] on div "App Store" at bounding box center [80, 85] width 142 height 34
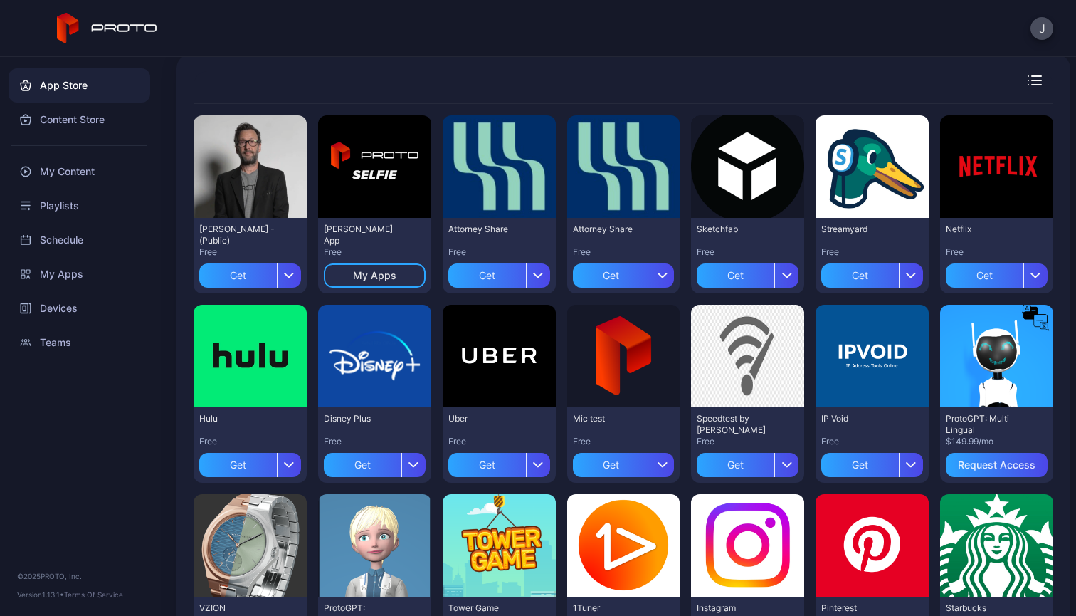
scroll to position [111, 0]
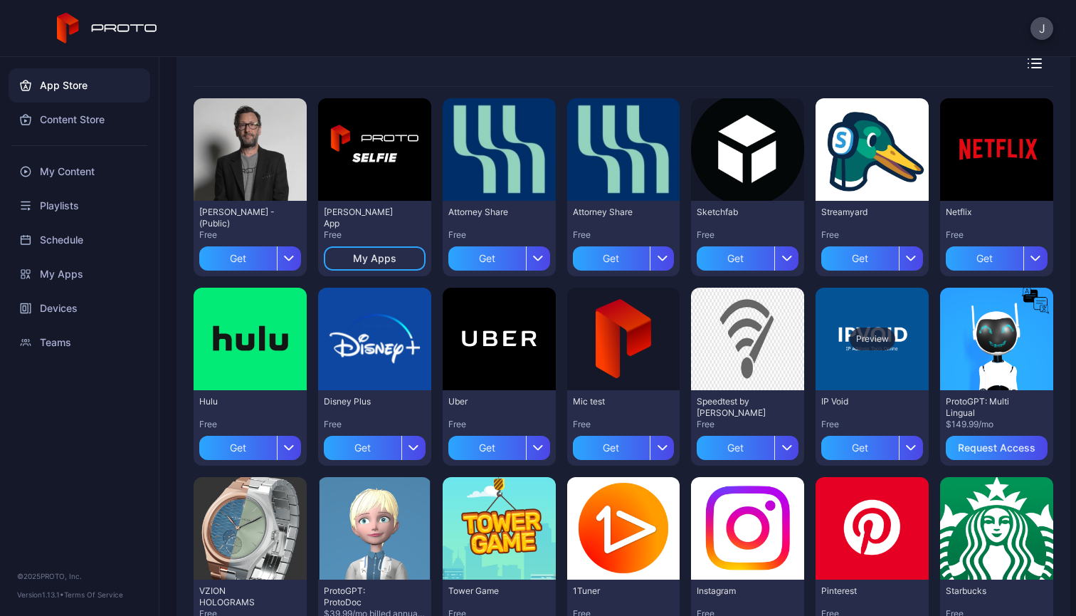
click at [858, 328] on div "Preview" at bounding box center [873, 338] width 46 height 23
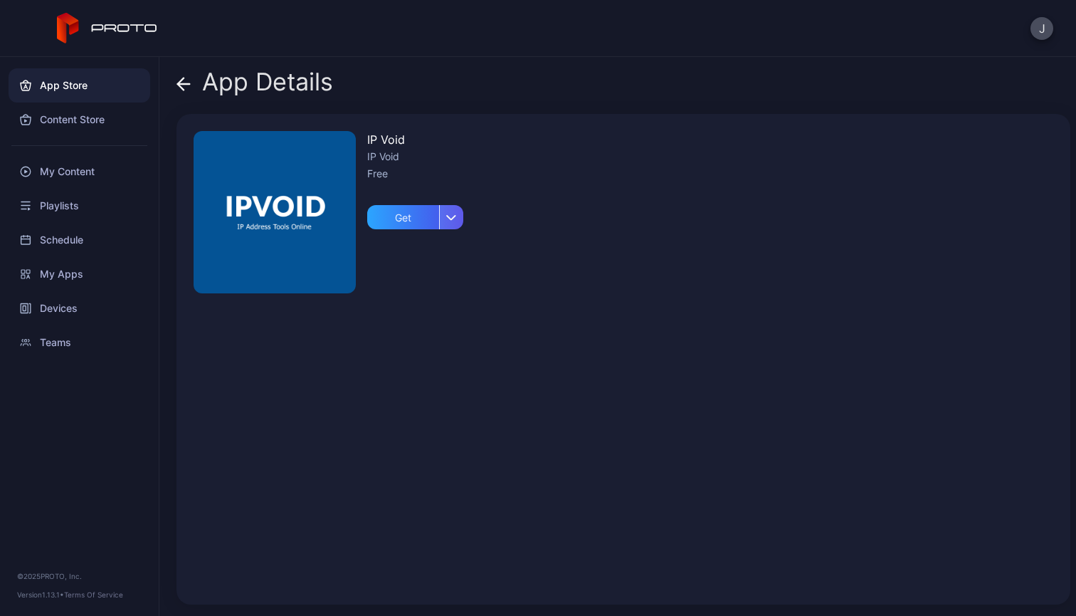
click at [458, 215] on div "button" at bounding box center [451, 217] width 24 height 24
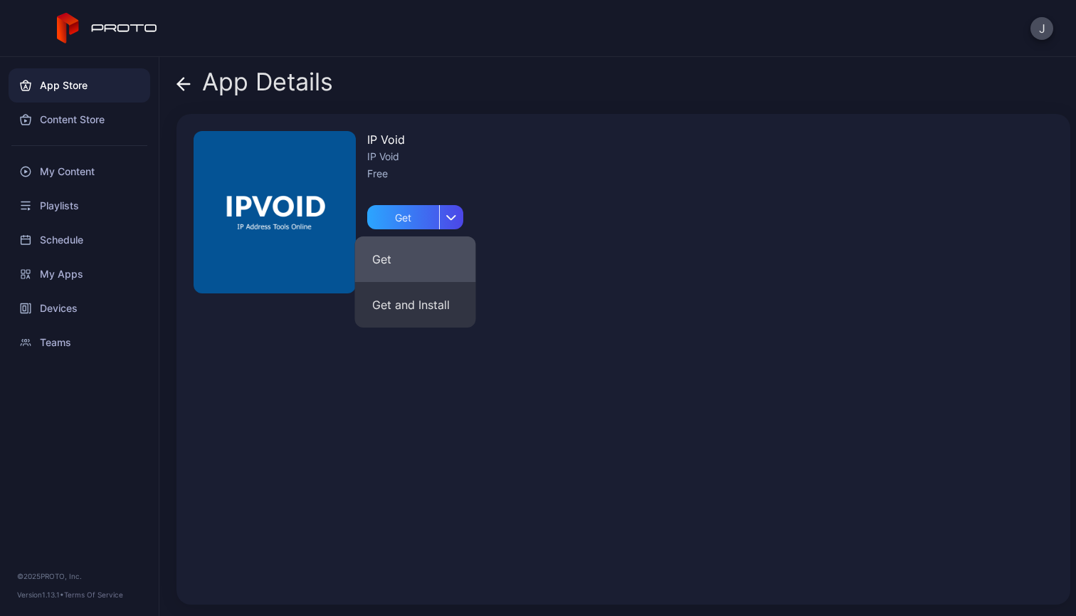
click at [422, 255] on button "Get" at bounding box center [415, 259] width 121 height 46
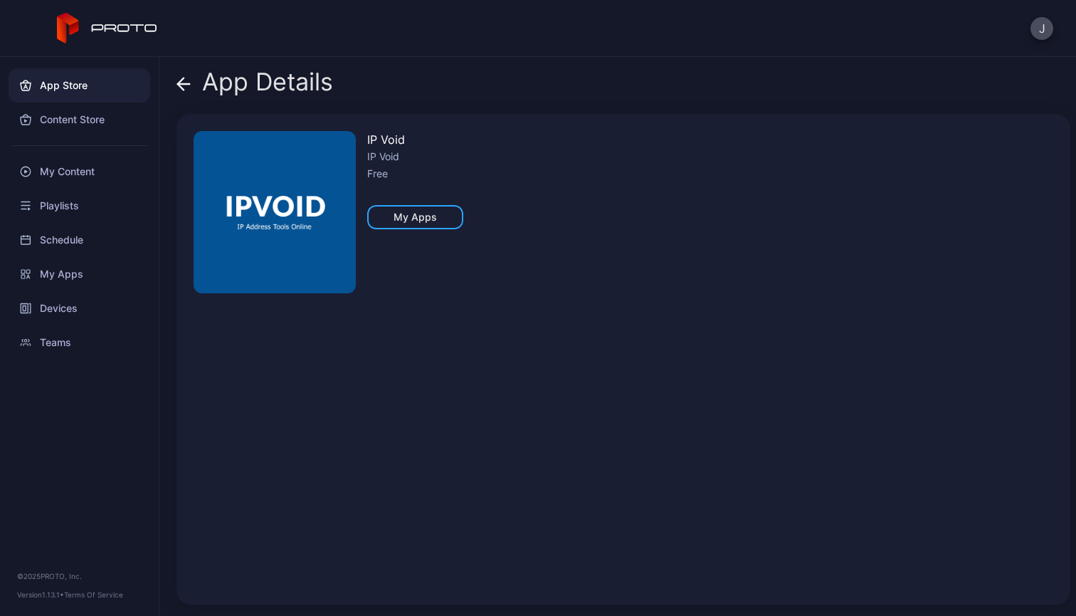
click at [416, 220] on div "My Apps" at bounding box center [415, 216] width 43 height 11
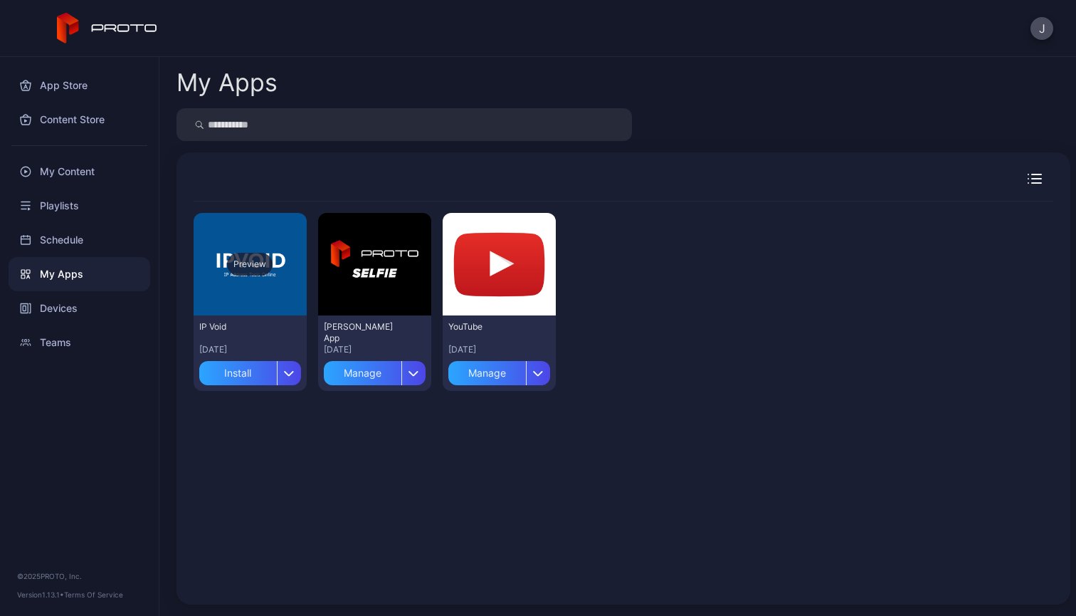
click at [247, 266] on div "Preview" at bounding box center [250, 264] width 46 height 23
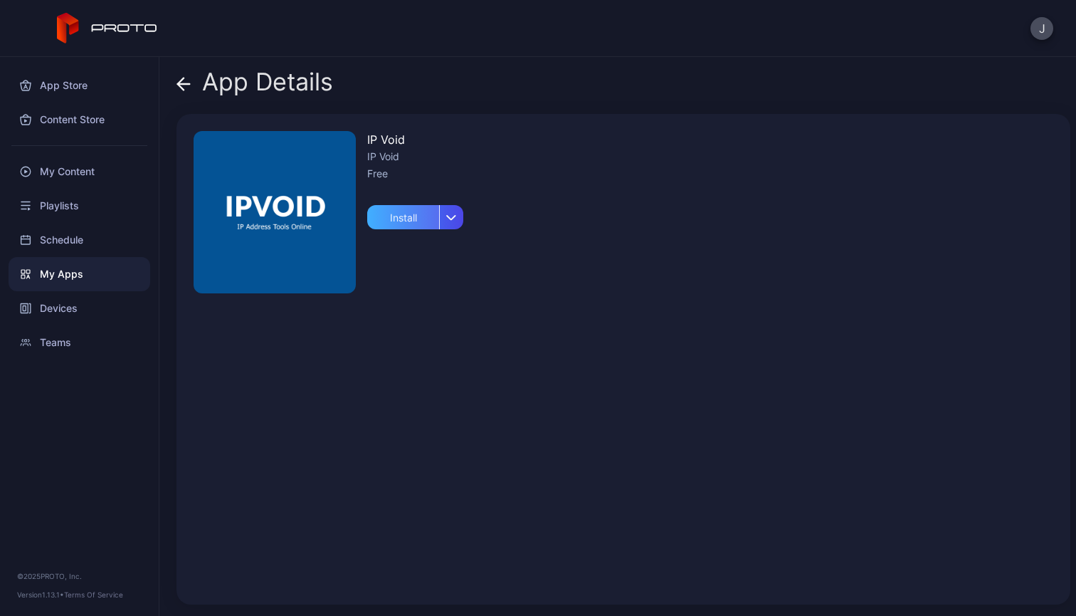
click at [402, 214] on div "Install" at bounding box center [403, 217] width 72 height 24
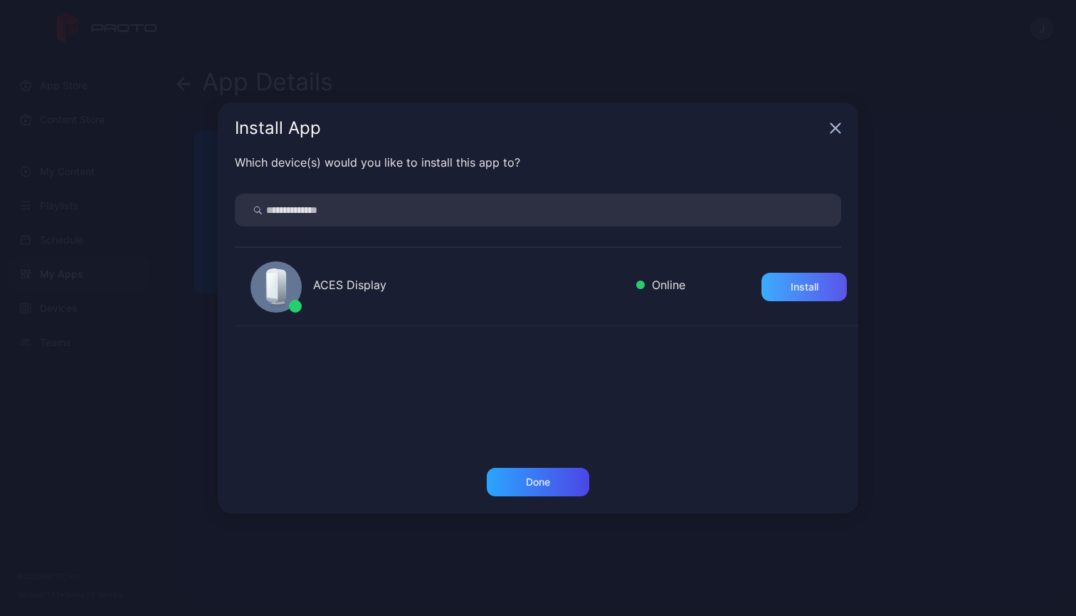
click at [777, 299] on div "Install" at bounding box center [803, 287] width 85 height 28
click at [542, 480] on div "Done" at bounding box center [538, 481] width 24 height 11
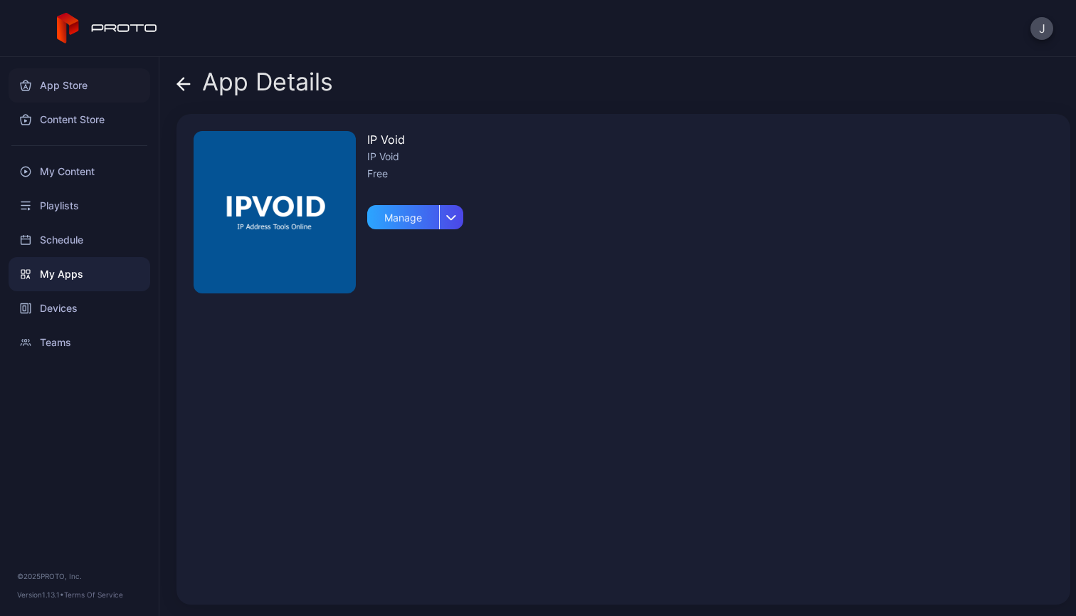
click at [59, 87] on div "App Store" at bounding box center [80, 85] width 142 height 34
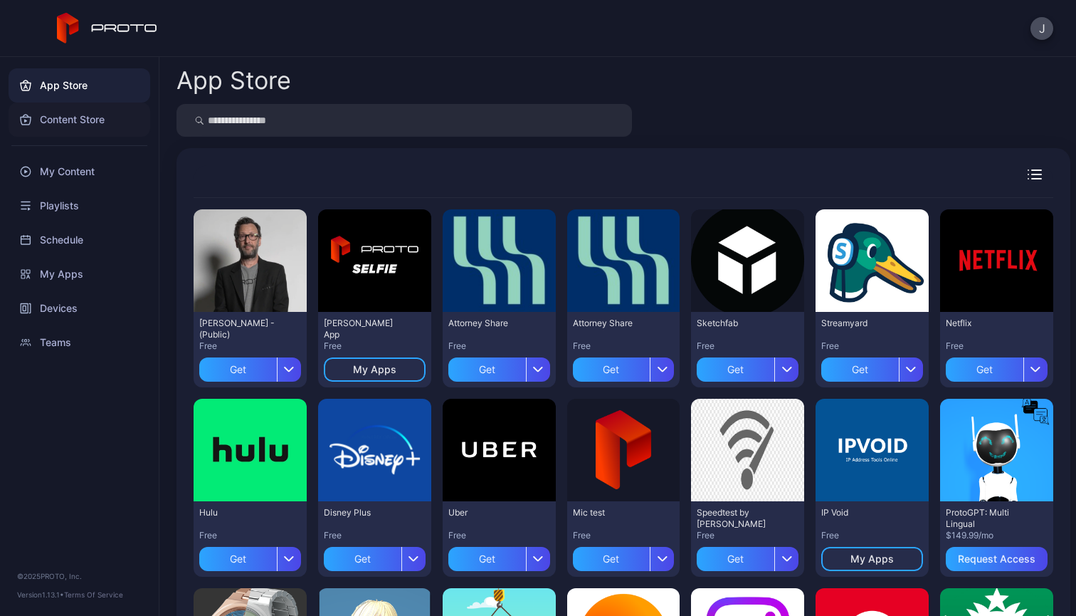
click at [60, 117] on div "Content Store" at bounding box center [80, 119] width 142 height 34
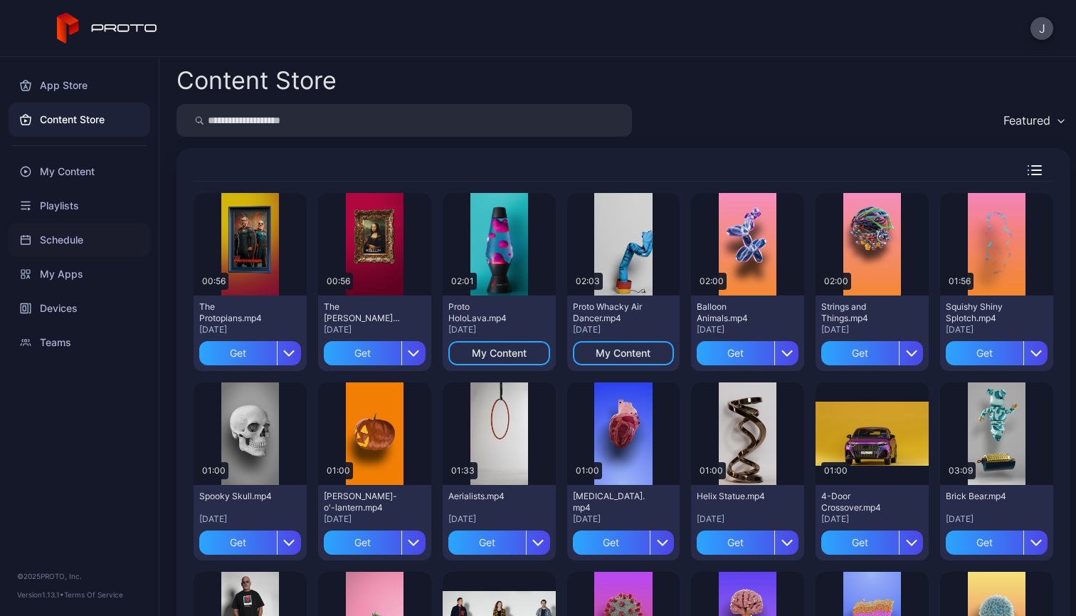
click at [53, 253] on div "Schedule" at bounding box center [80, 240] width 142 height 34
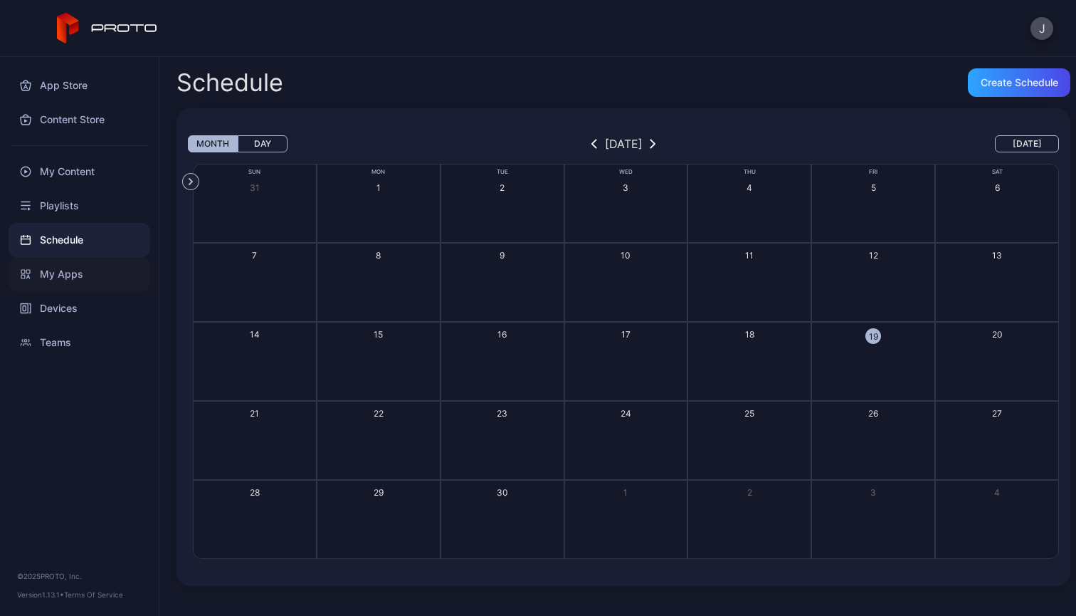
click at [53, 275] on div "My Apps" at bounding box center [80, 274] width 142 height 34
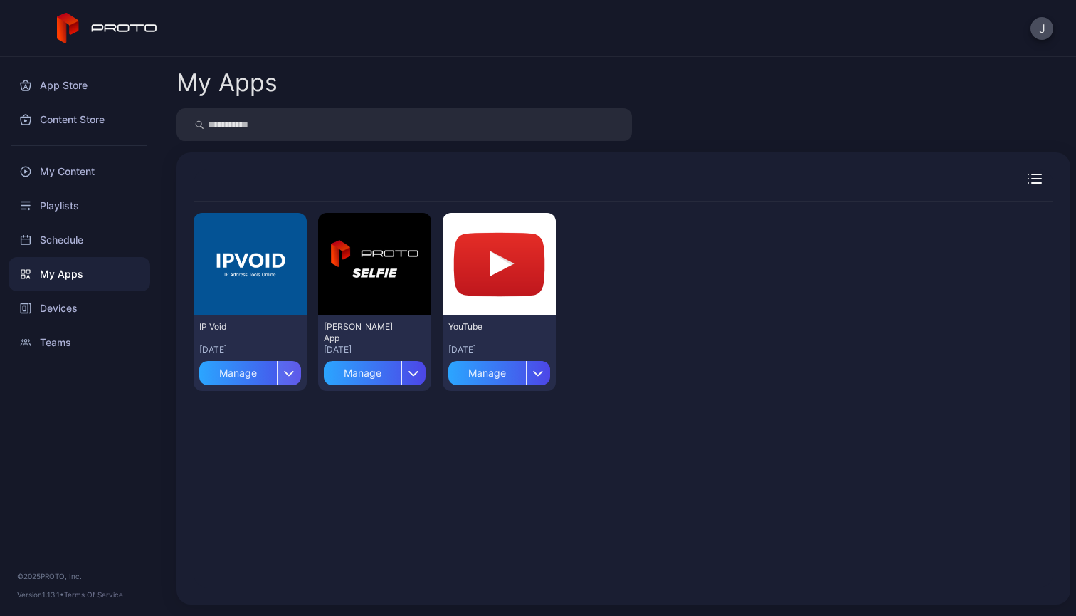
click at [286, 379] on div "button" at bounding box center [289, 373] width 24 height 24
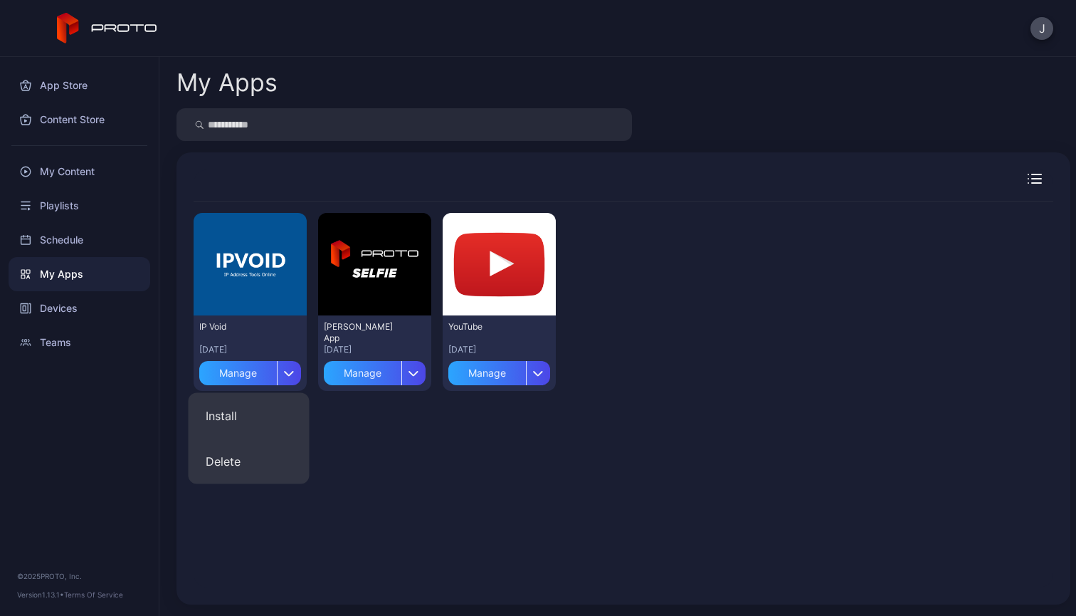
click at [635, 221] on div "Preview IP Void [DATE] Manage Preview [PERSON_NAME] App [DATE] Manage Preview Y…" at bounding box center [624, 301] width 860 height 201
